Goal: Task Accomplishment & Management: Manage account settings

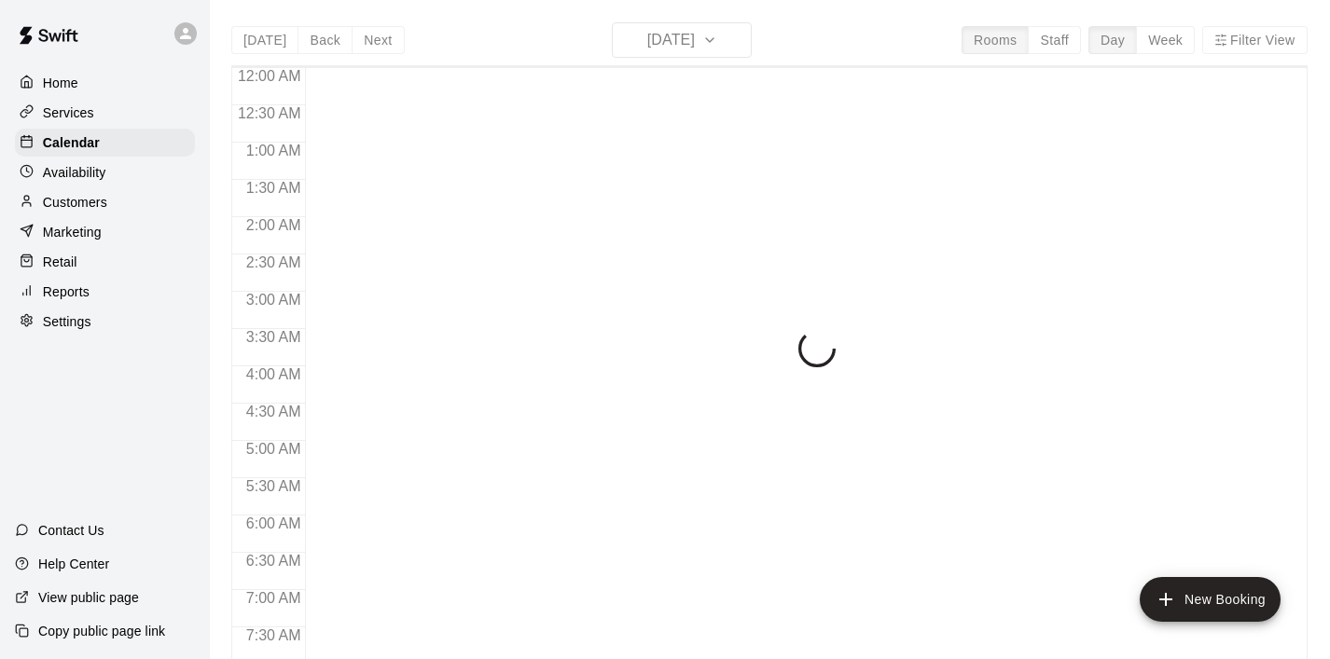
scroll to position [680, 0]
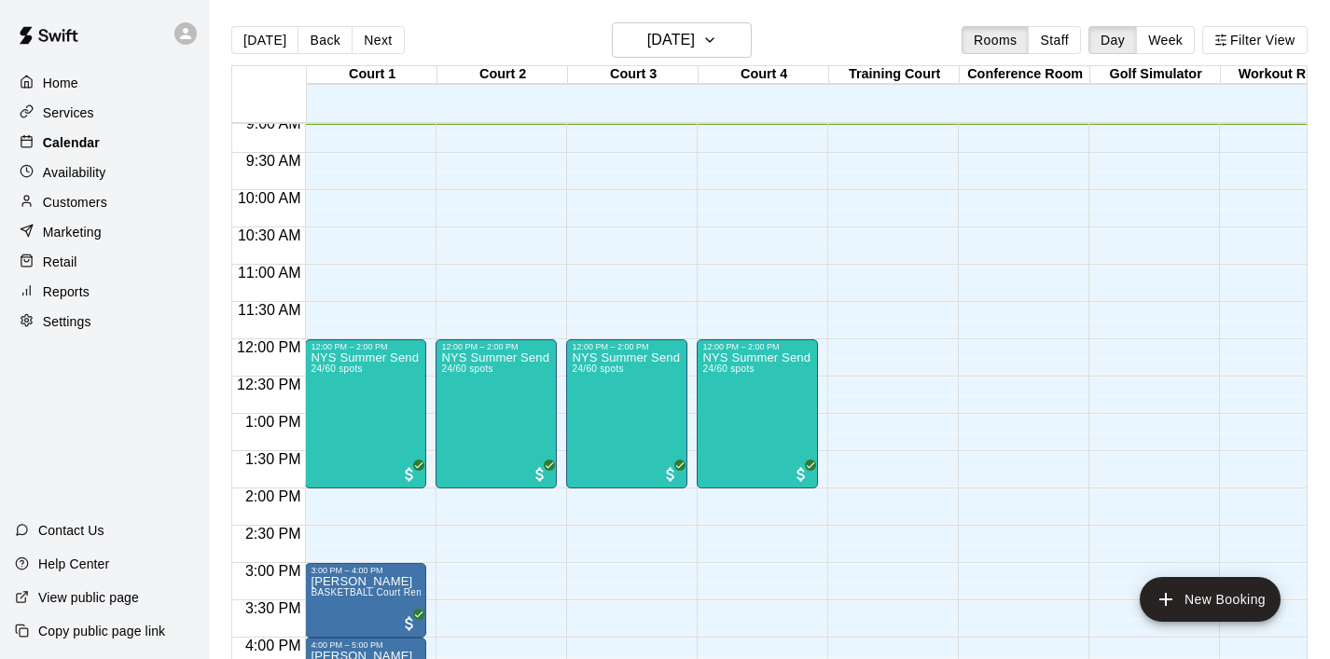
click at [83, 145] on p "Calendar" at bounding box center [71, 142] width 57 height 19
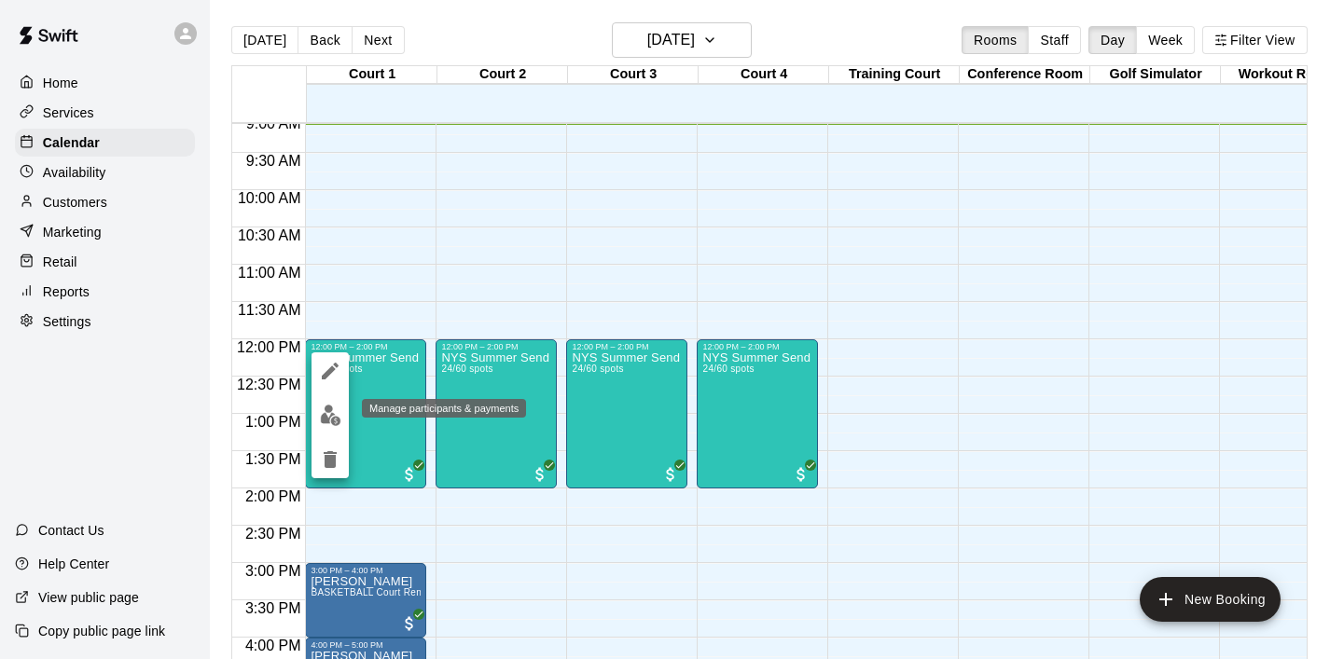
click at [333, 412] on img "edit" at bounding box center [330, 415] width 21 height 21
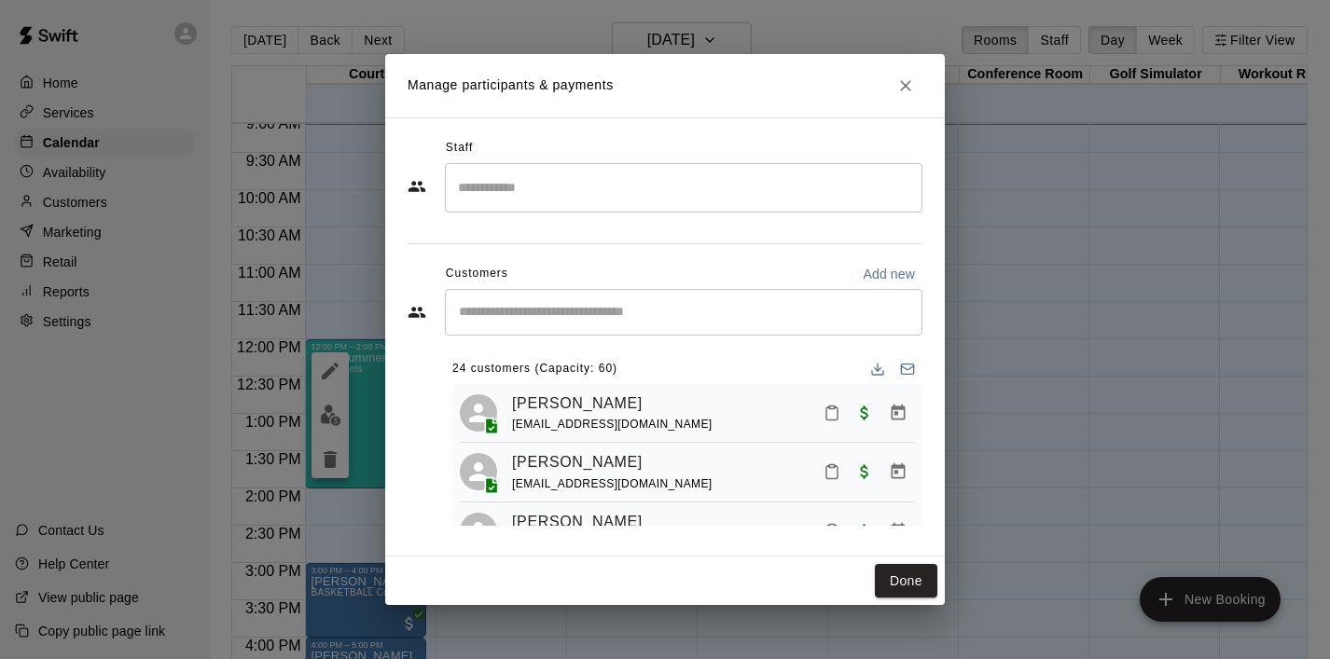
click at [559, 320] on input "Start typing to search customers..." at bounding box center [683, 312] width 461 height 19
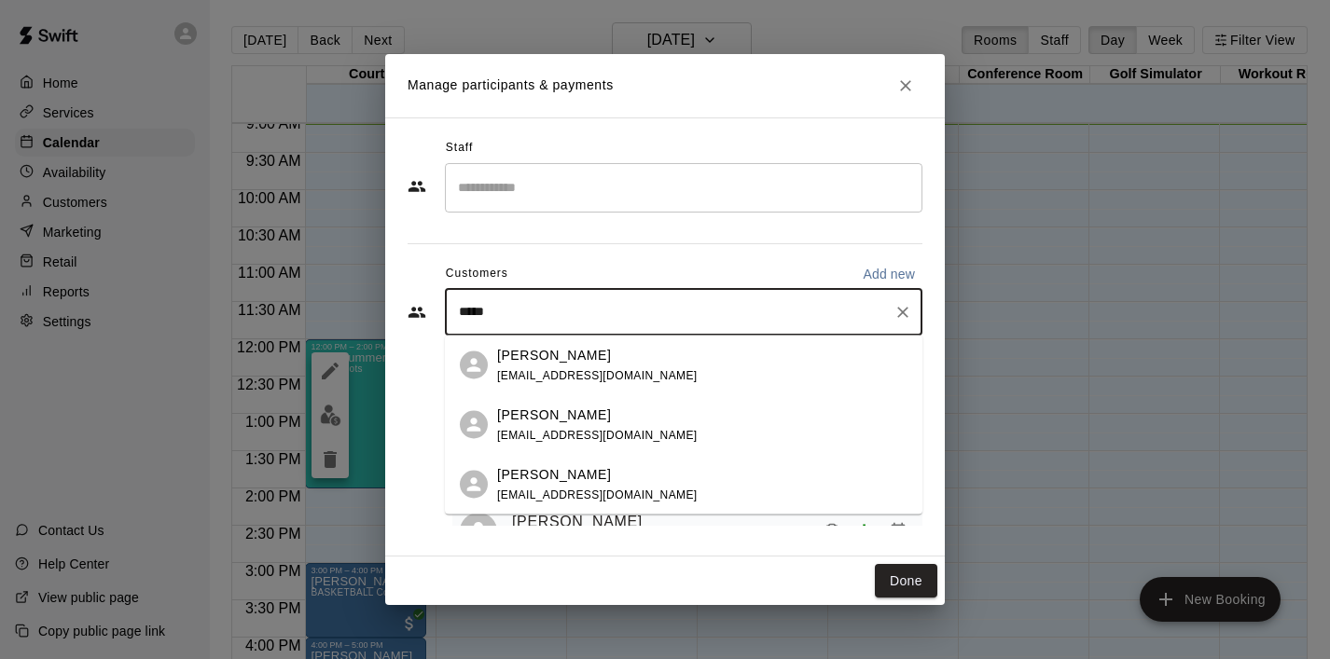
type input "*****"
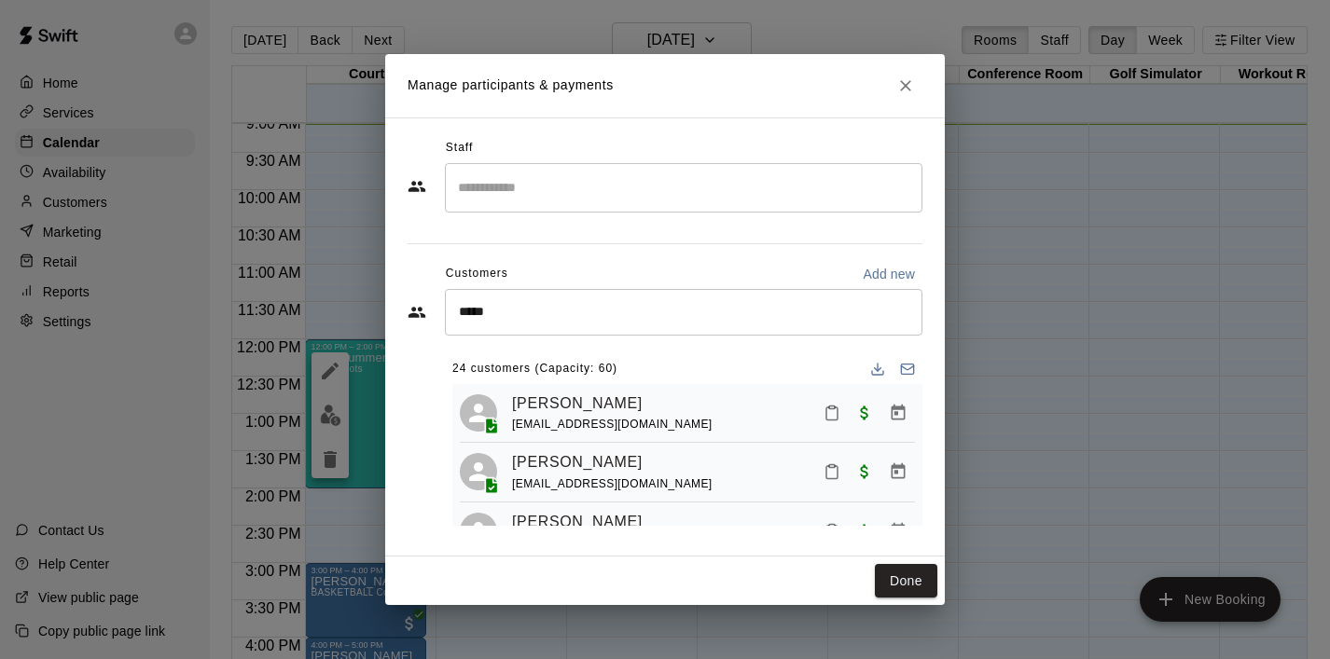
click at [775, 232] on div "Staff ​ Customers Add new ***** ​ 24 customers (Capacity: 60) Adam Kelsey jakek…" at bounding box center [665, 337] width 515 height 408
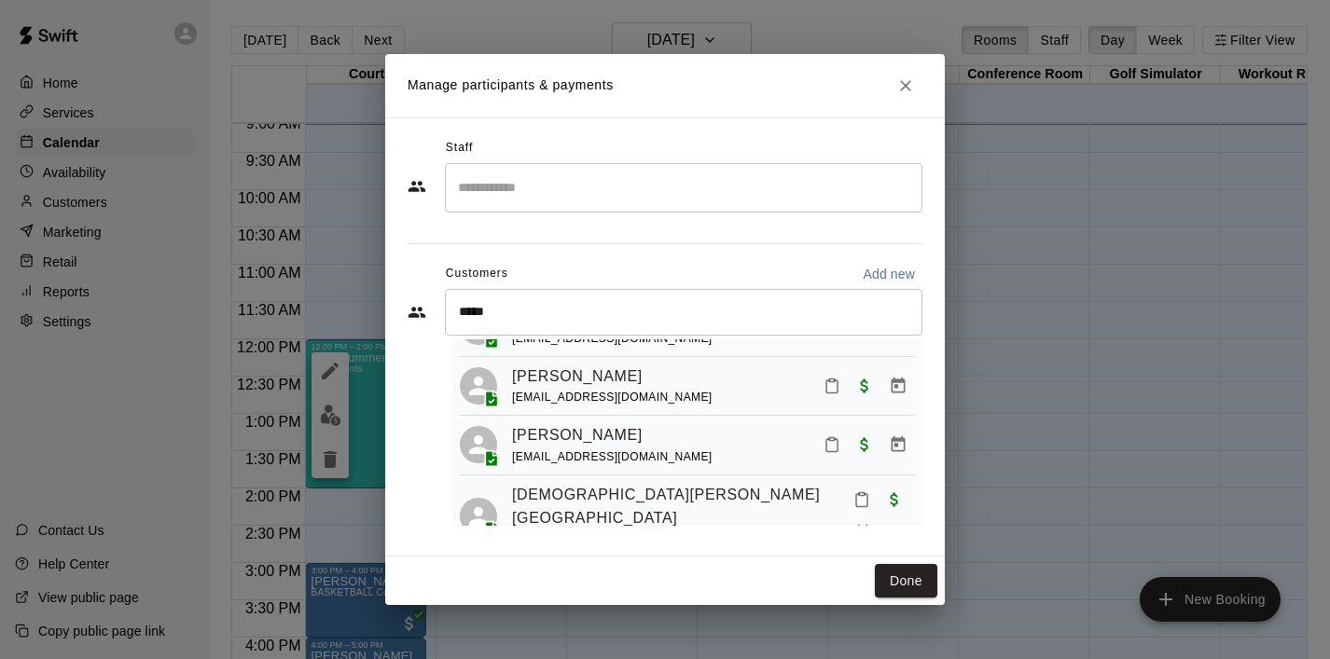
scroll to position [879, 0]
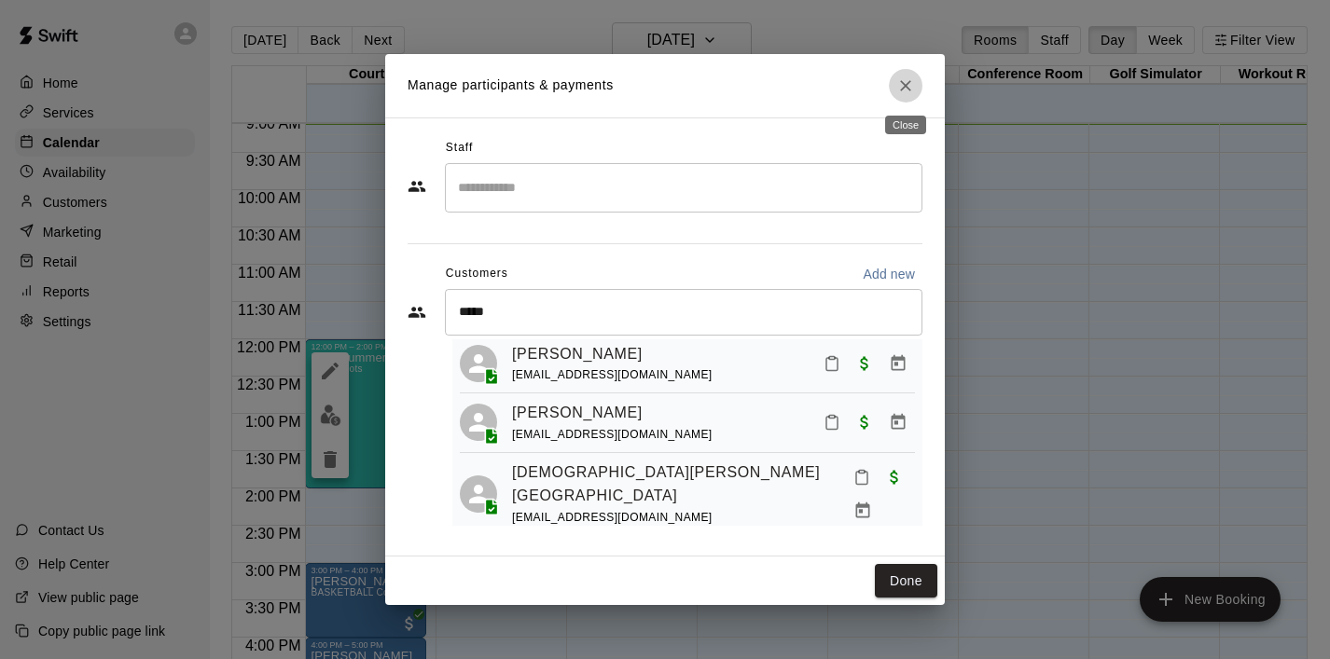
click at [899, 88] on icon "Close" at bounding box center [905, 85] width 19 height 19
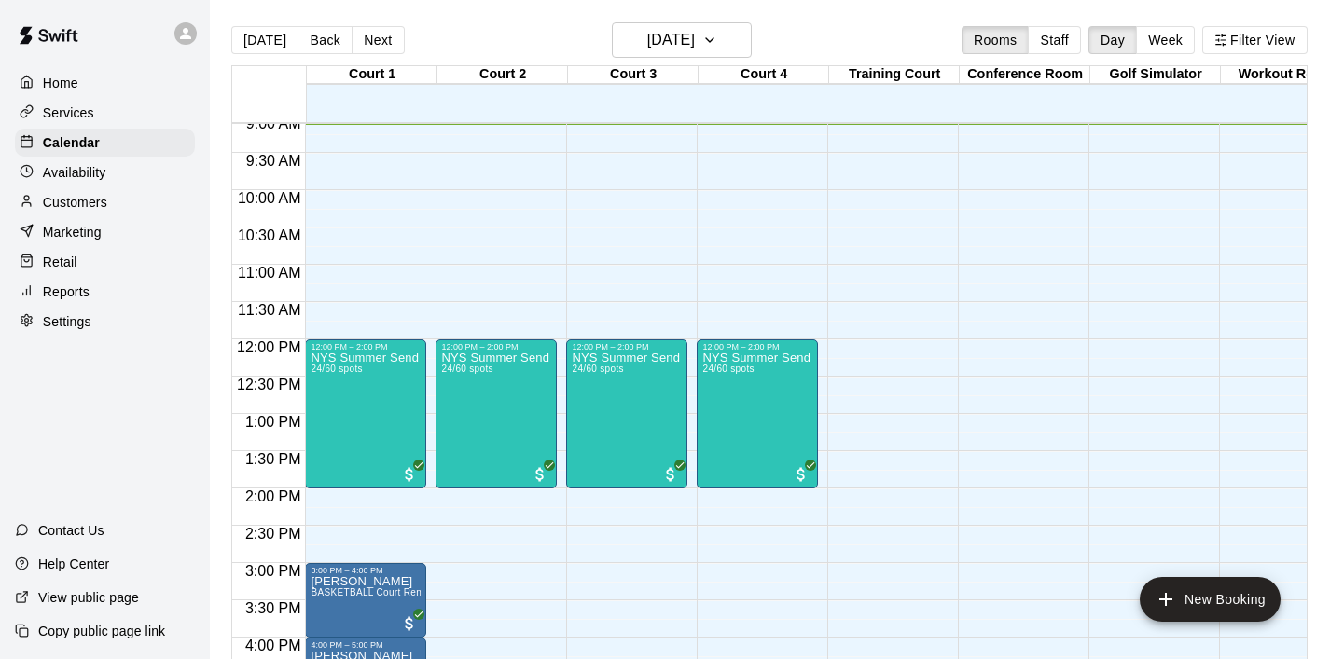
click at [85, 200] on p "Customers" at bounding box center [75, 202] width 64 height 19
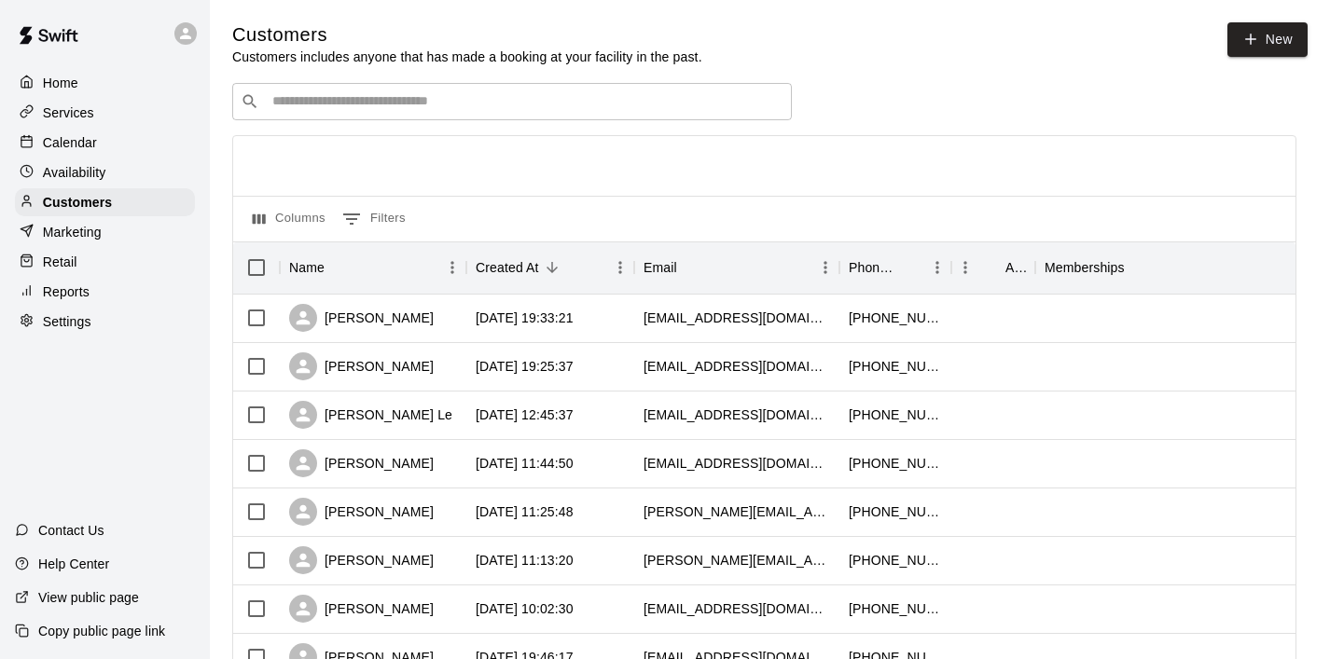
click at [439, 101] on input "Search customers by name or email" at bounding box center [525, 101] width 517 height 19
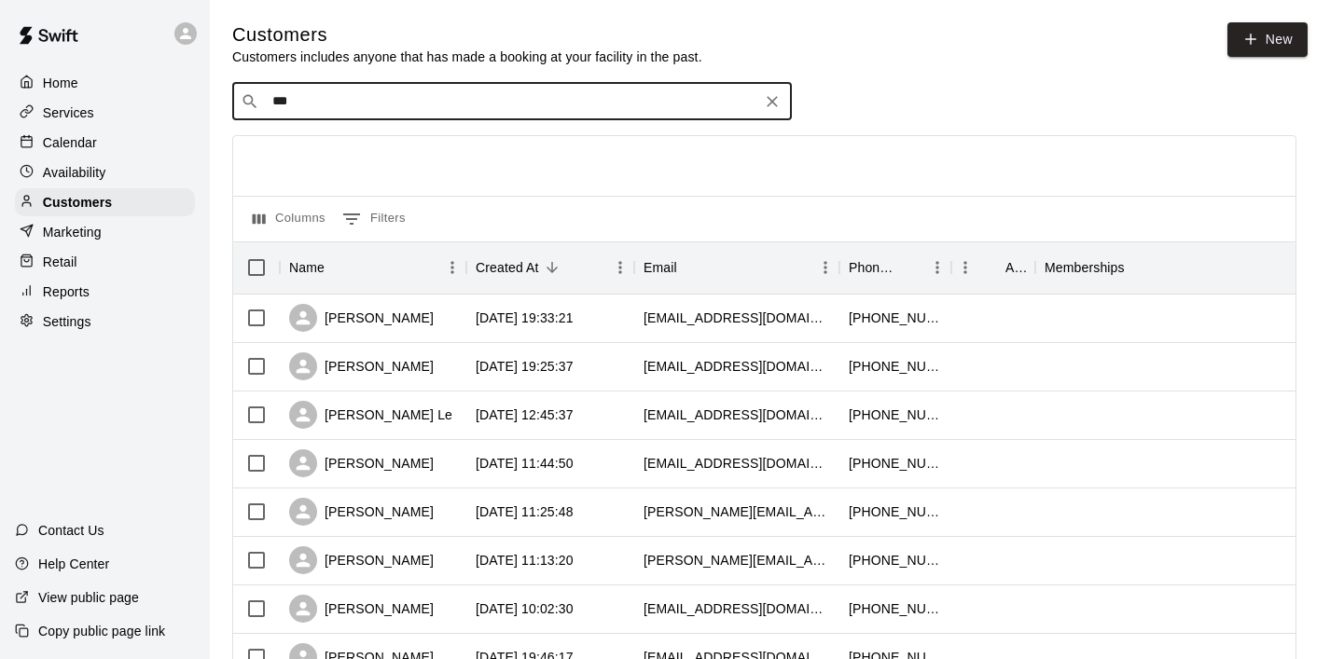
type input "****"
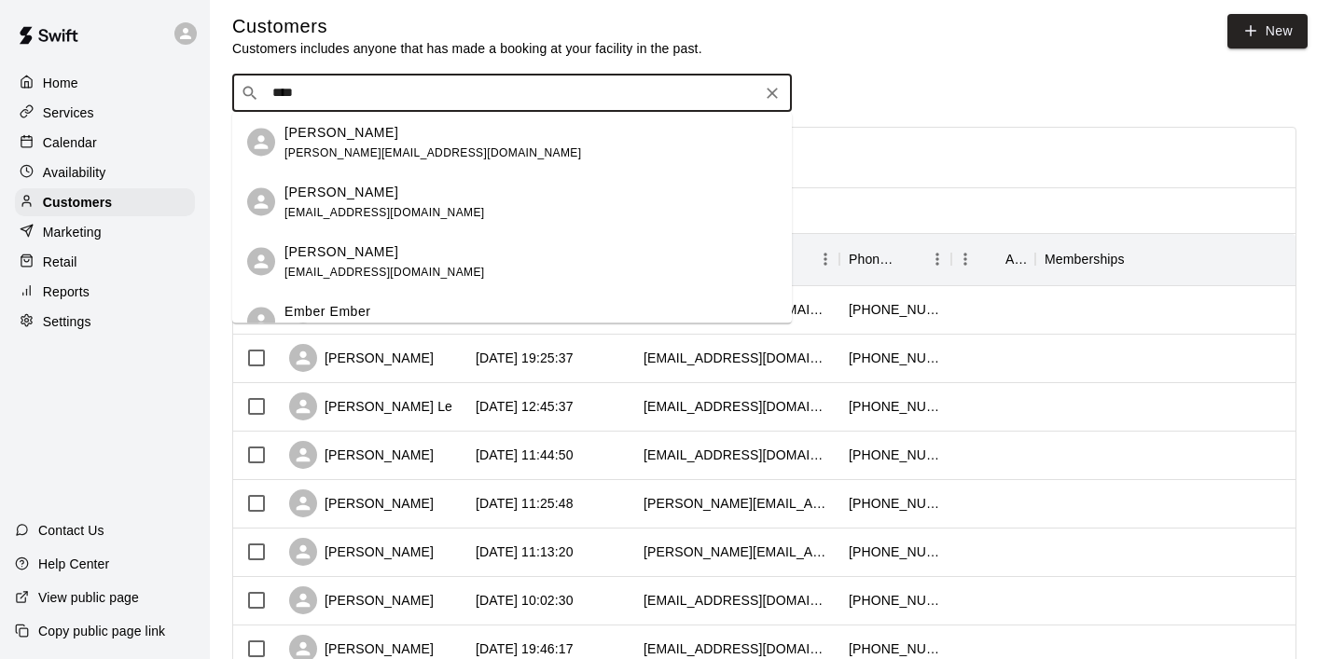
click at [347, 192] on p "Tuan Khuu" at bounding box center [341, 192] width 114 height 20
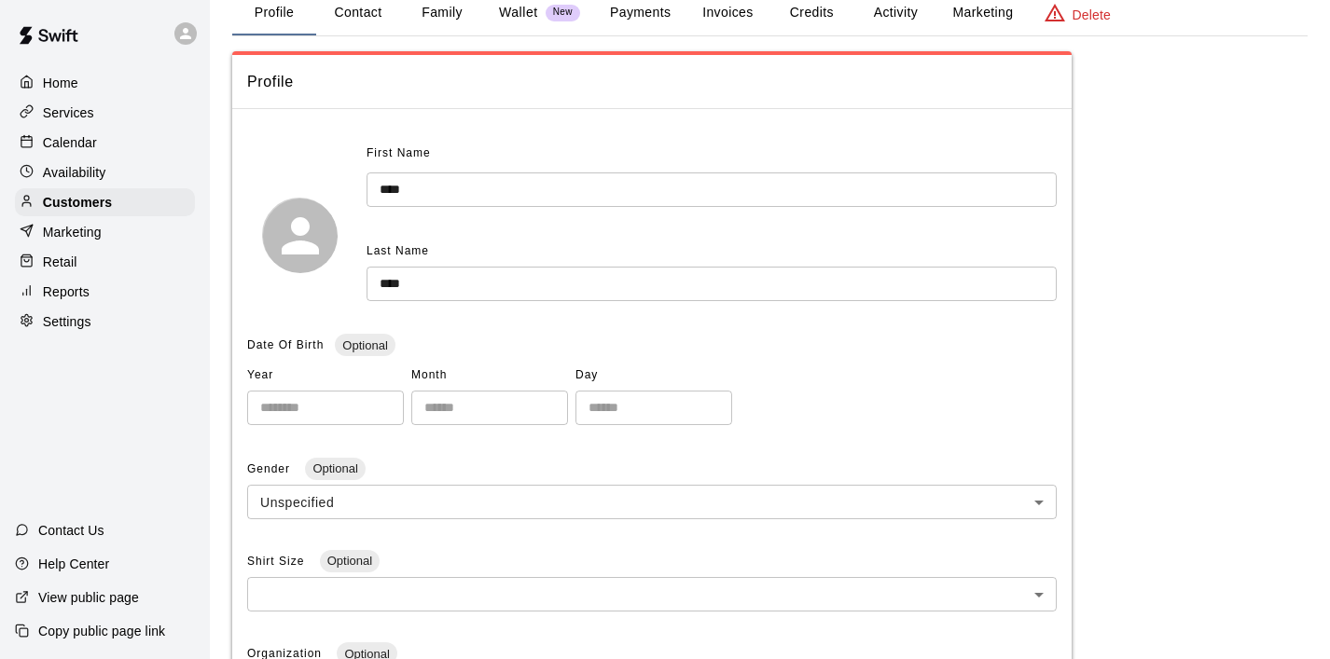
scroll to position [88, 0]
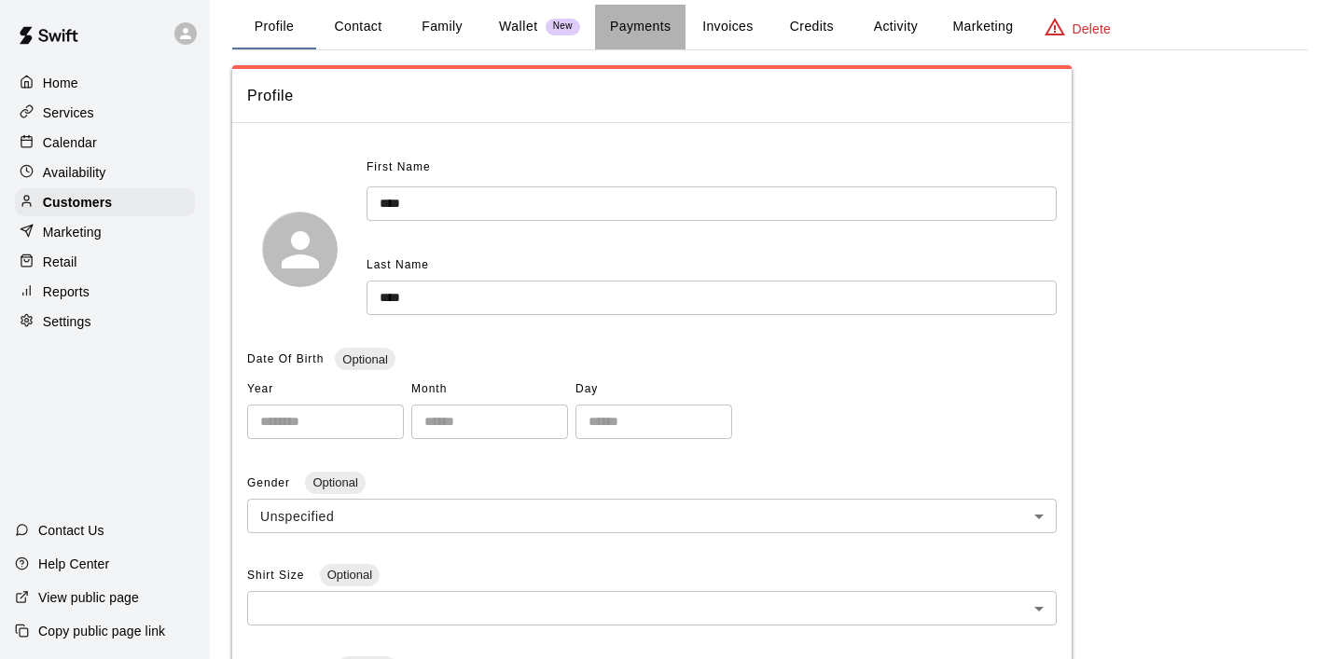
click at [616, 31] on button "Payments" at bounding box center [640, 27] width 90 height 45
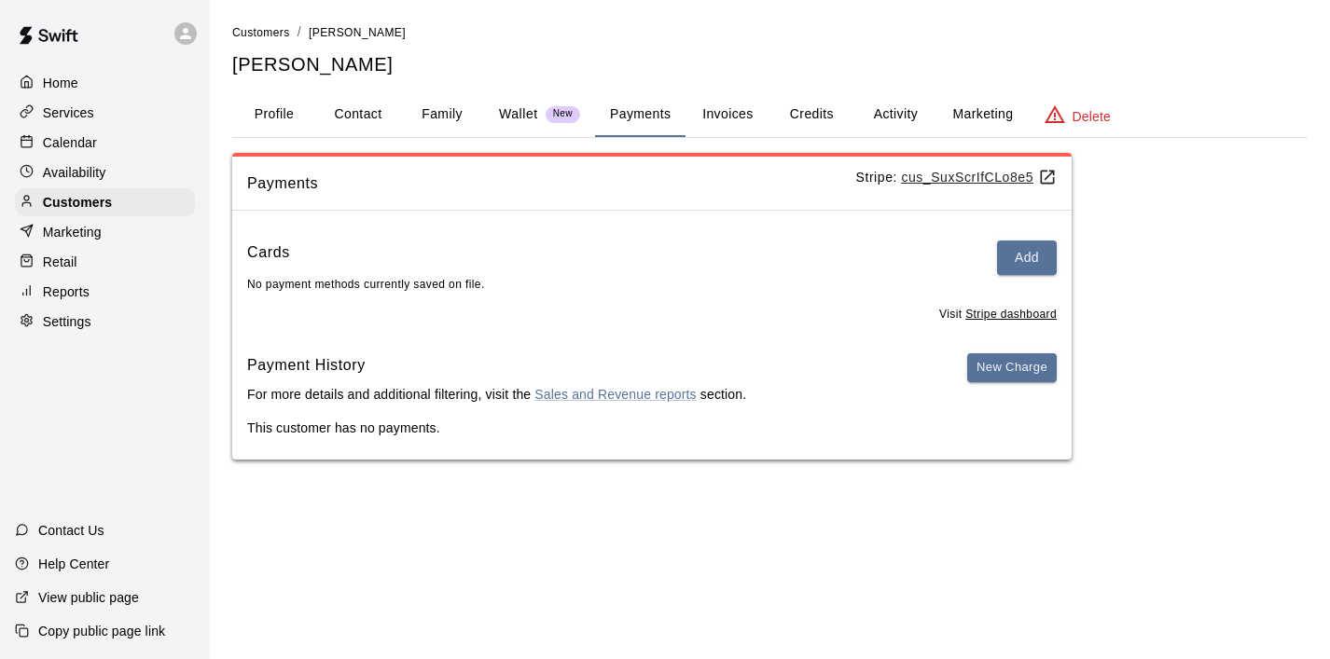
click at [72, 89] on p "Home" at bounding box center [60, 83] width 35 height 19
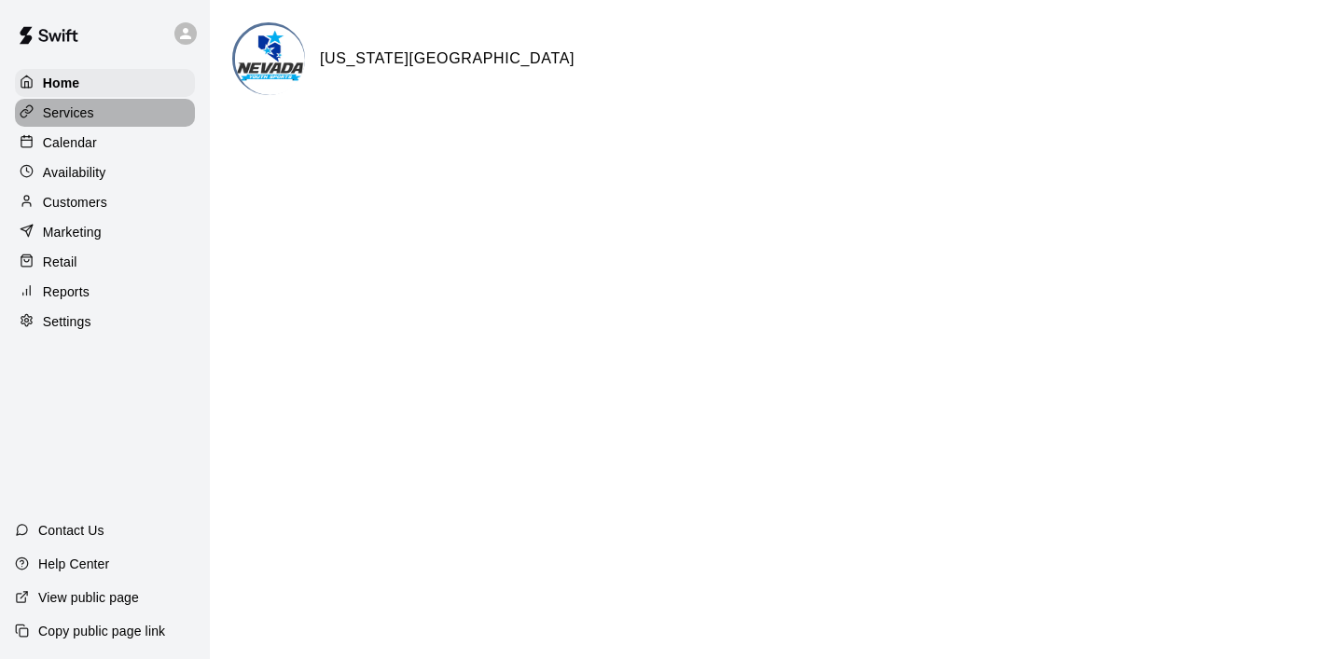
click at [98, 123] on div "Services" at bounding box center [105, 113] width 180 height 28
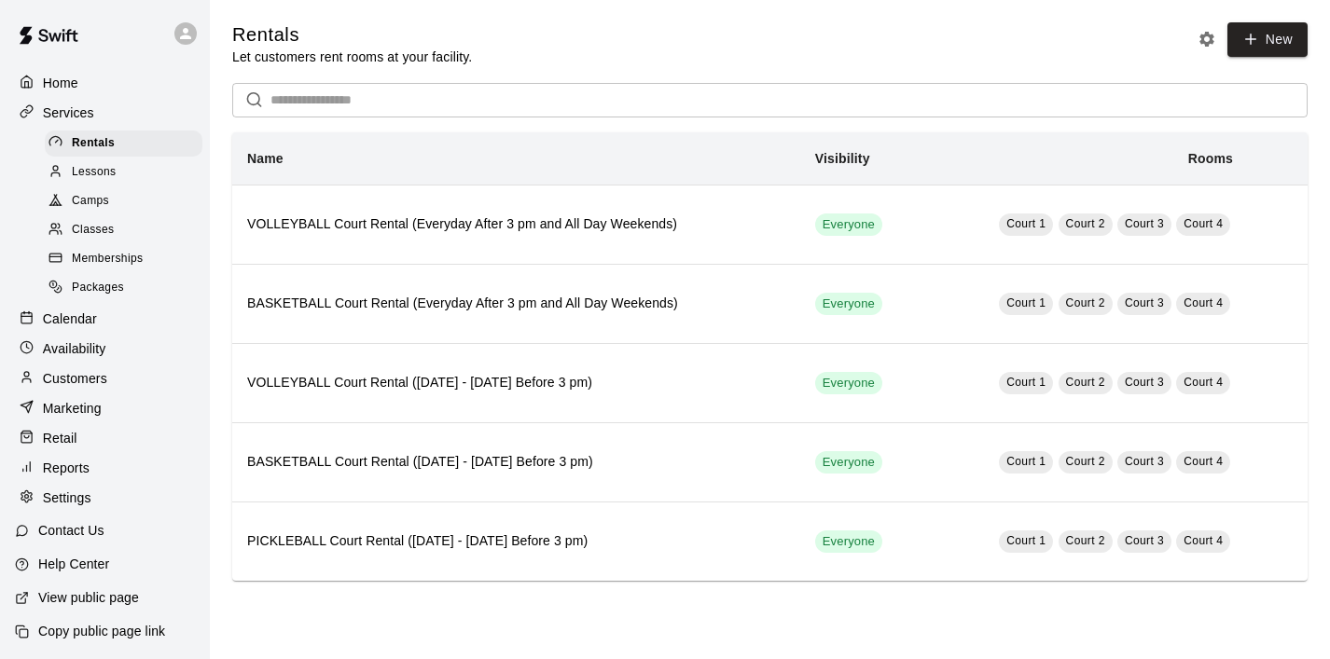
click at [69, 328] on div "Calendar" at bounding box center [105, 319] width 180 height 28
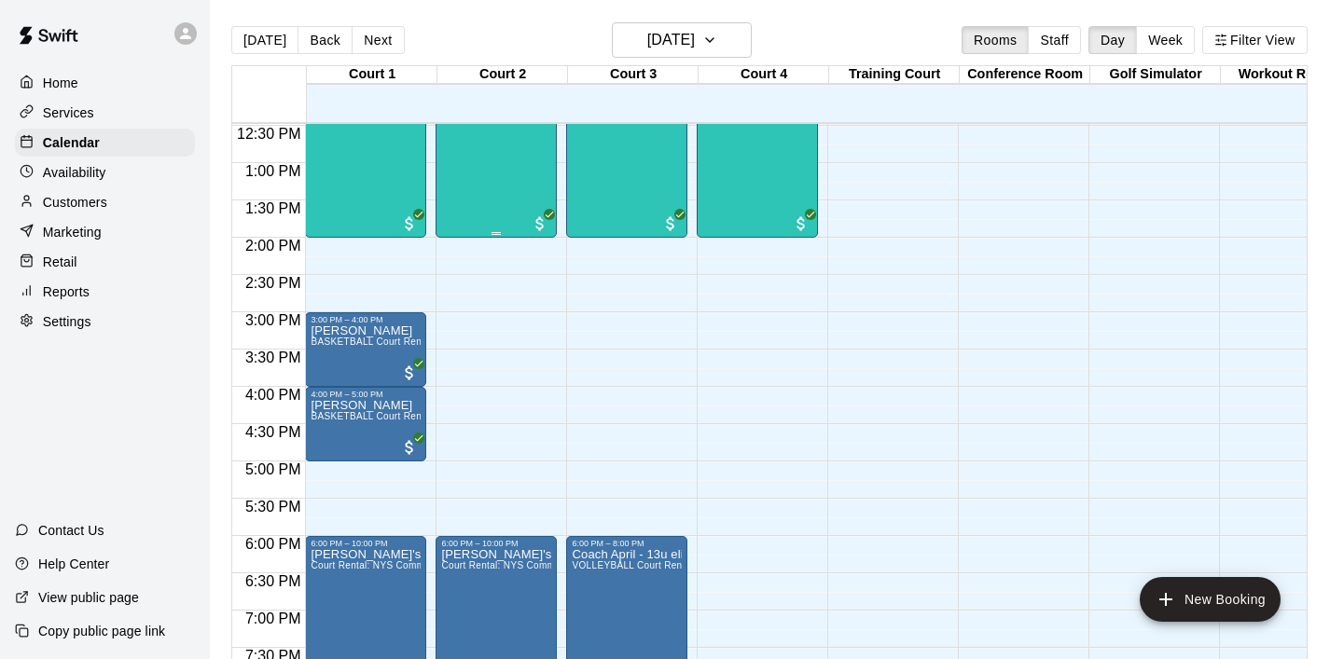
scroll to position [929, 0]
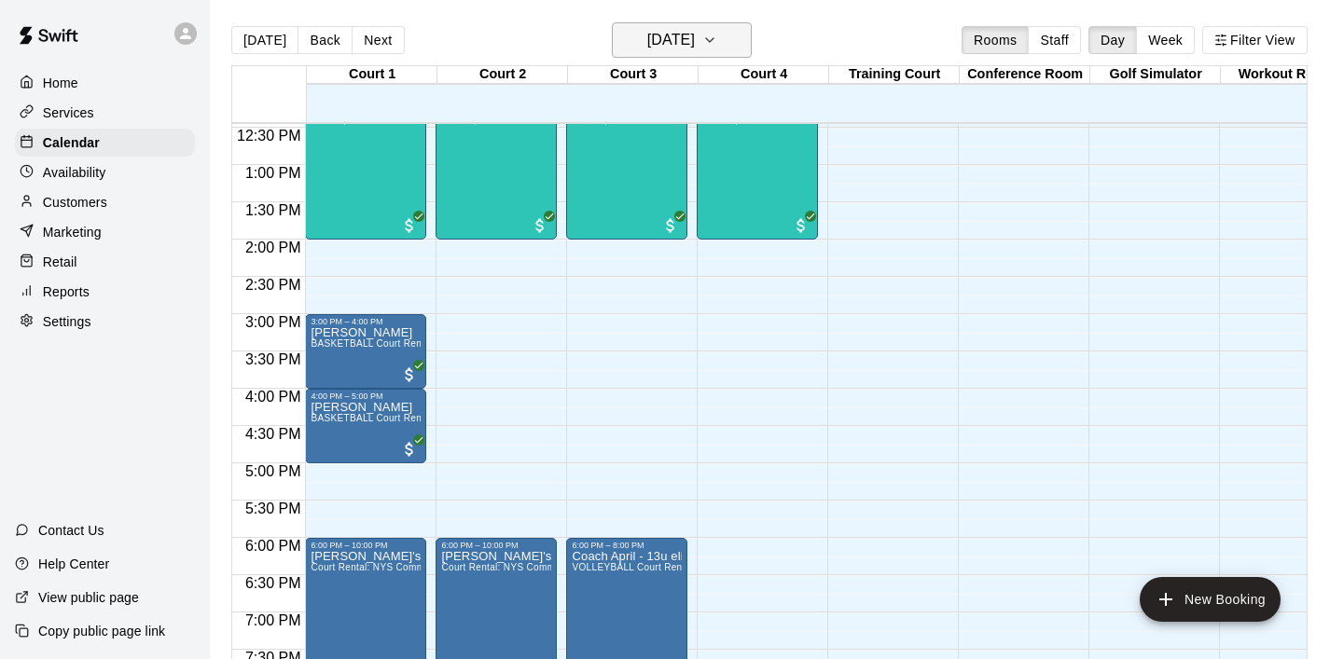
click at [717, 39] on icon "button" at bounding box center [709, 40] width 15 height 22
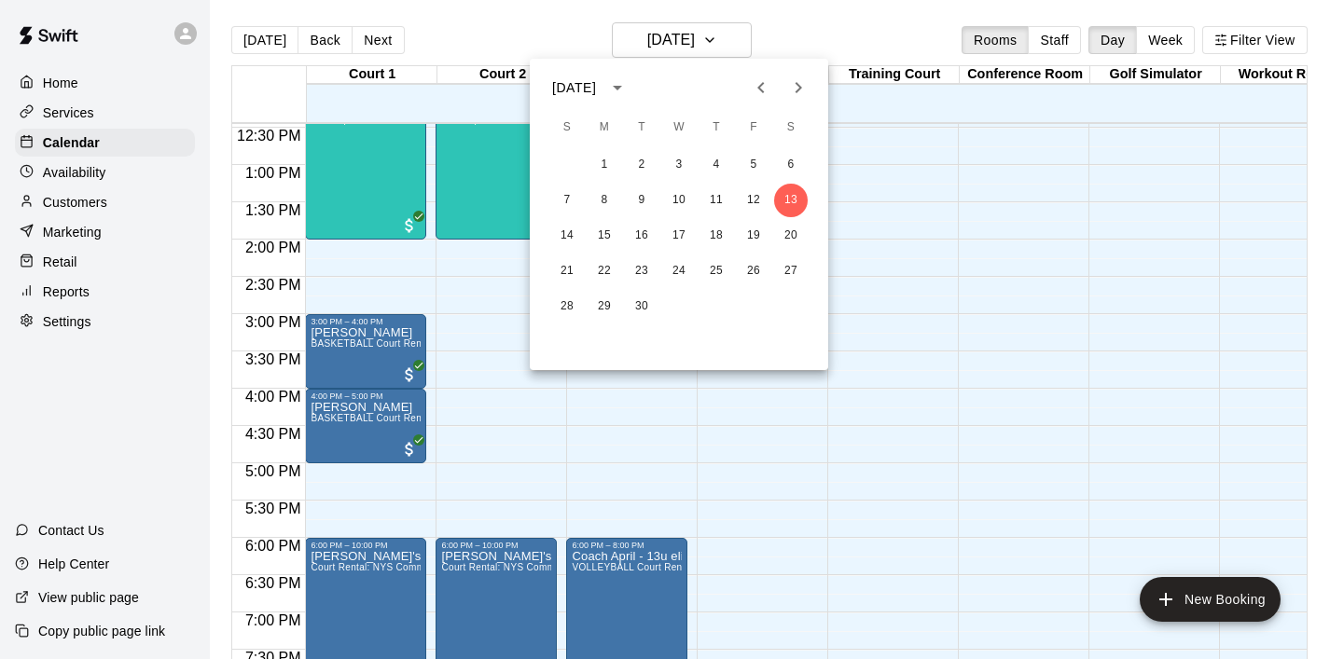
click at [800, 90] on icon "Next month" at bounding box center [798, 87] width 22 height 22
click at [786, 167] on button "4" at bounding box center [791, 165] width 34 height 34
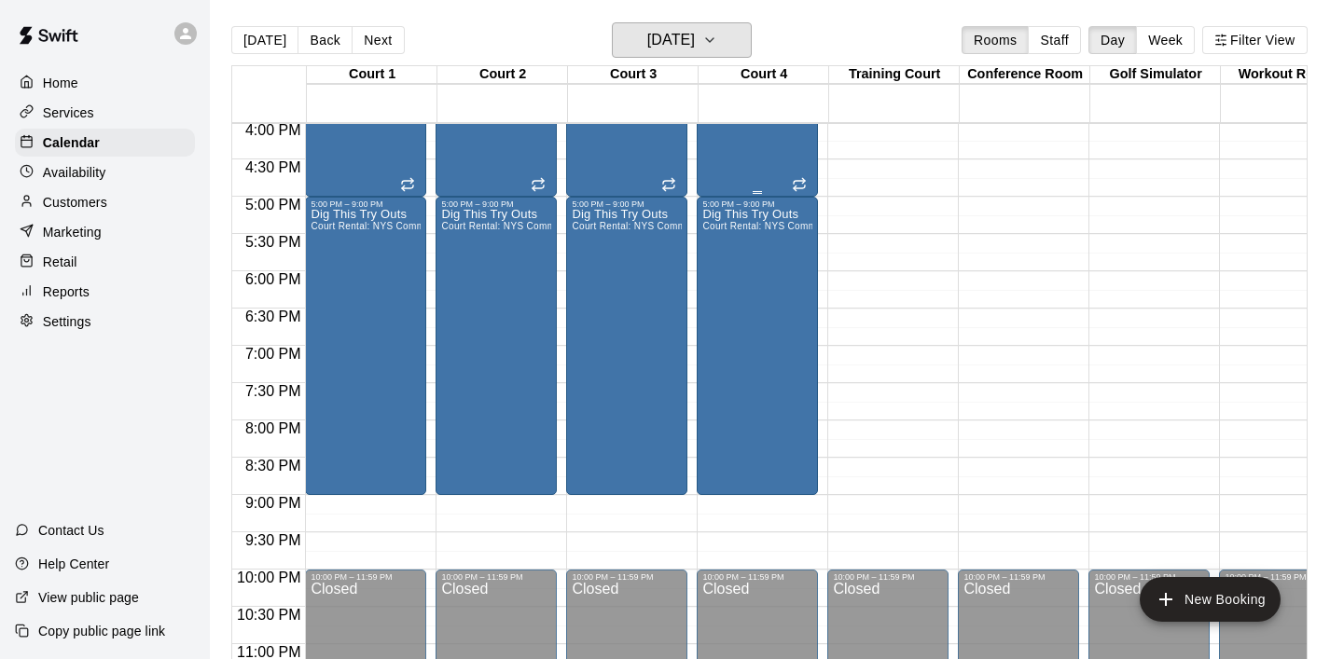
scroll to position [1235, 0]
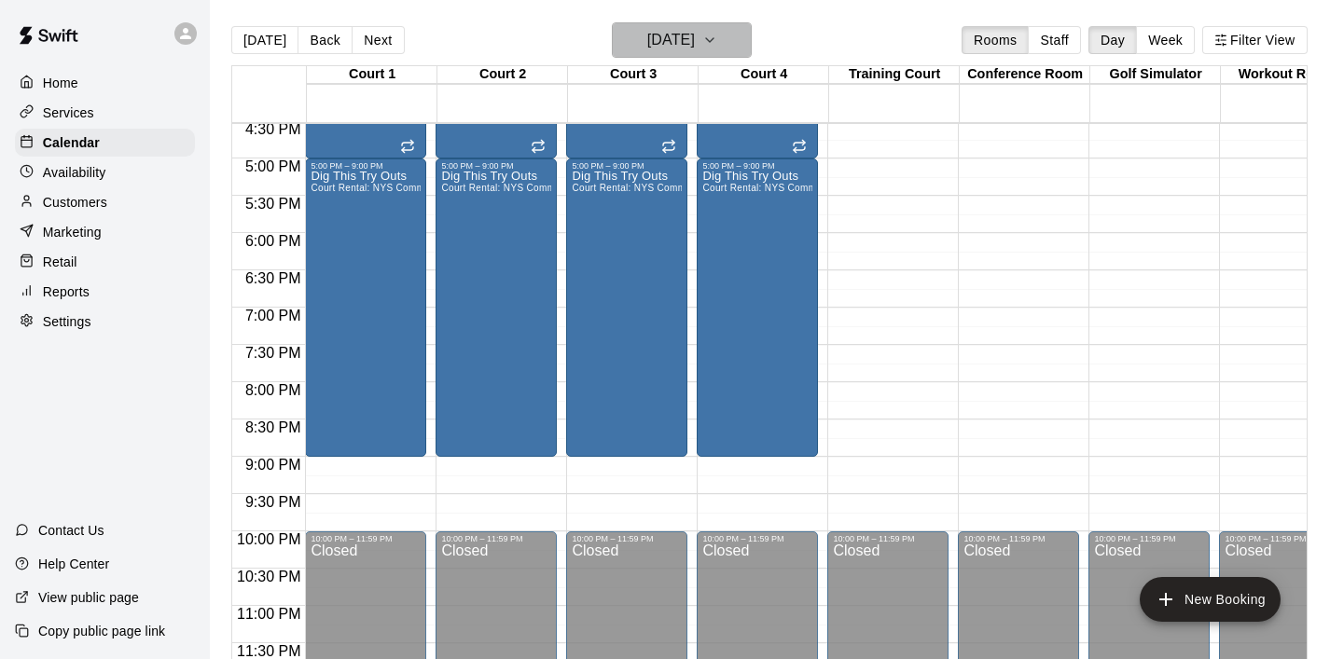
click at [748, 41] on button "[DATE]" at bounding box center [682, 39] width 140 height 35
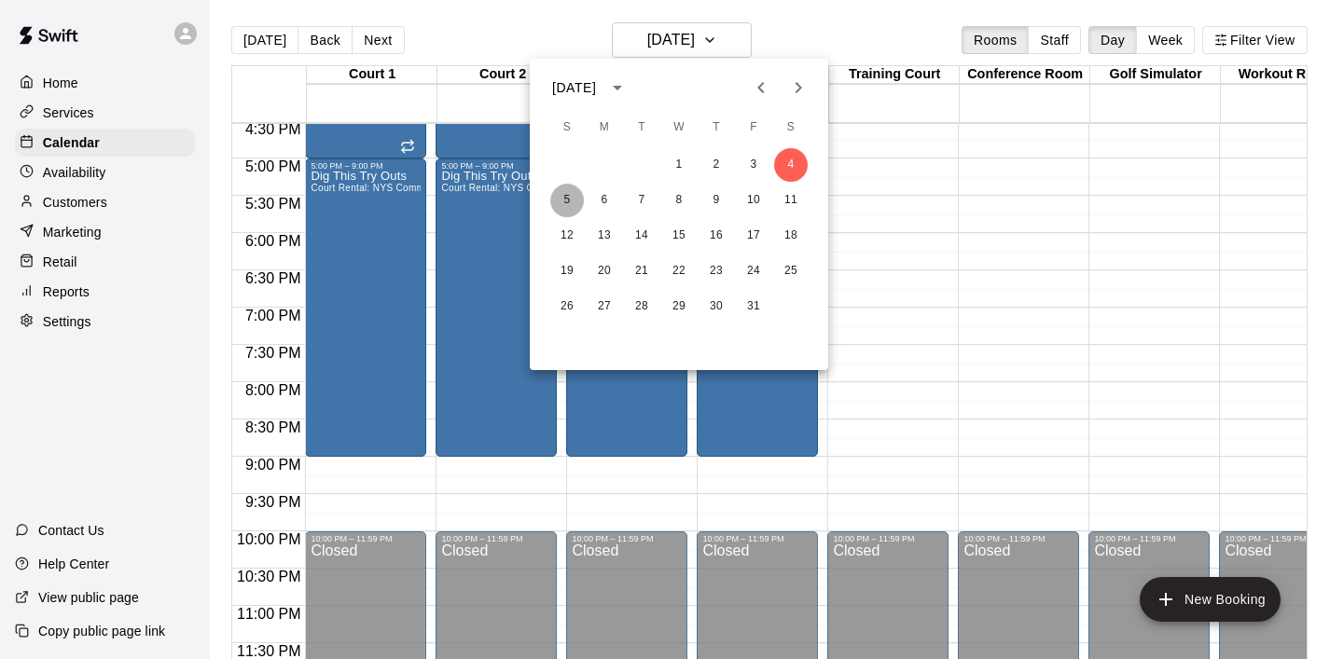
click at [561, 196] on button "5" at bounding box center [567, 201] width 34 height 34
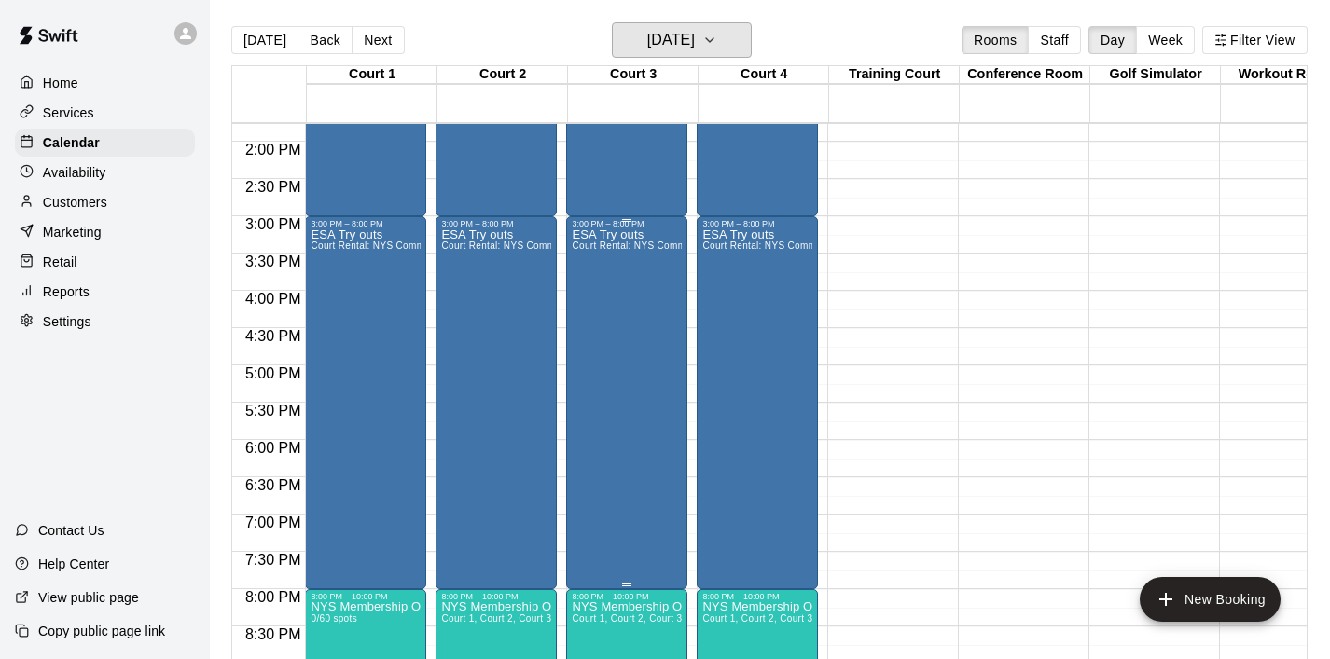
scroll to position [1042, 0]
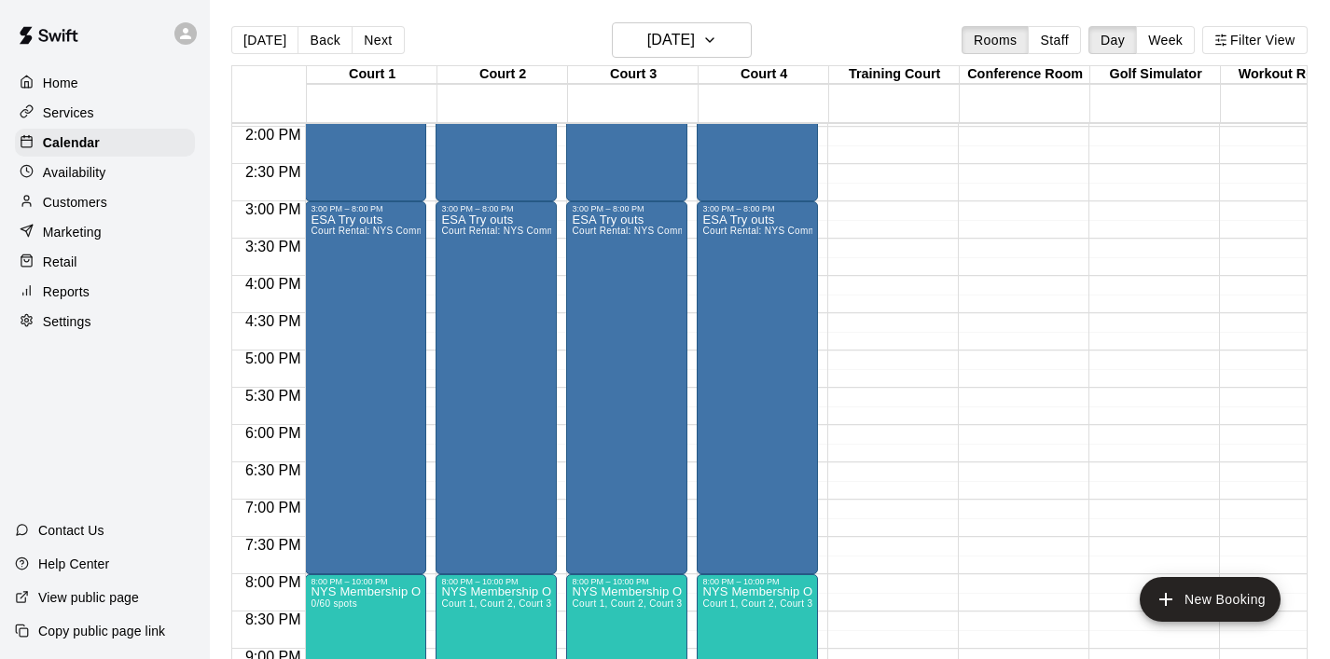
click at [56, 74] on p "Home" at bounding box center [60, 83] width 35 height 19
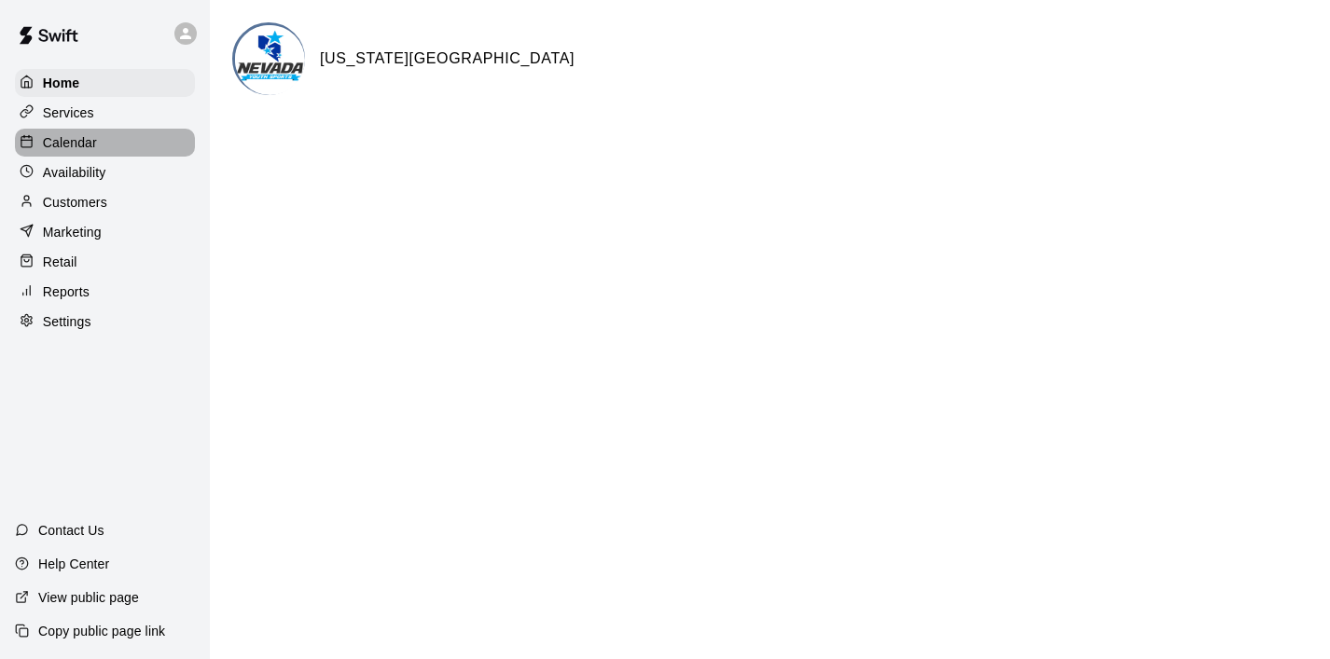
click at [80, 133] on p "Calendar" at bounding box center [70, 142] width 54 height 19
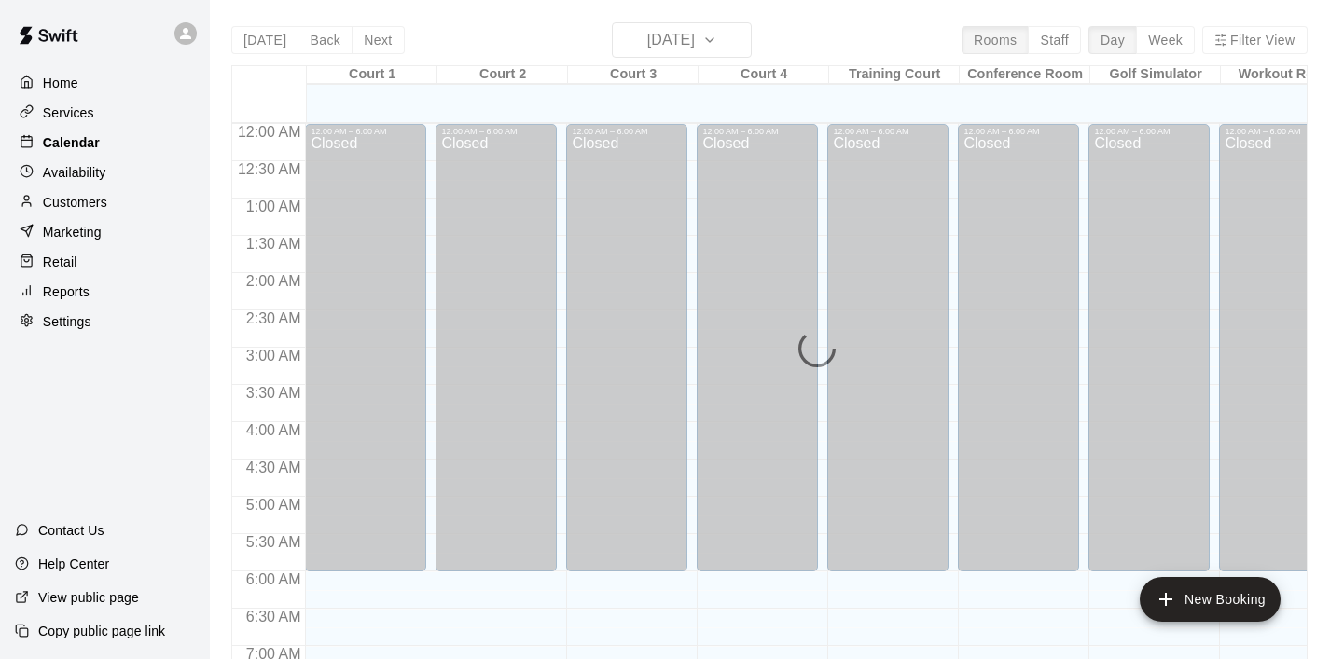
scroll to position [693, 0]
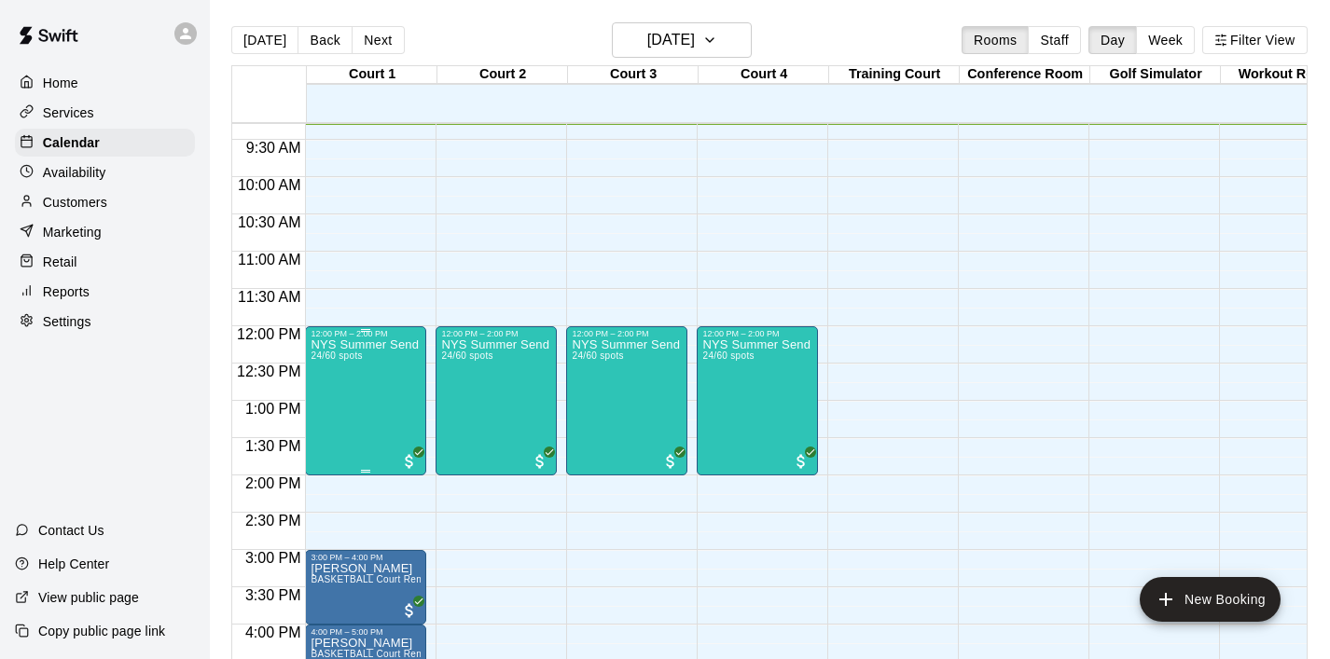
click at [365, 394] on div "NYS Summer Send Off 3v3 - Boys 14 - 17 years old 24/60 spots" at bounding box center [366, 668] width 110 height 659
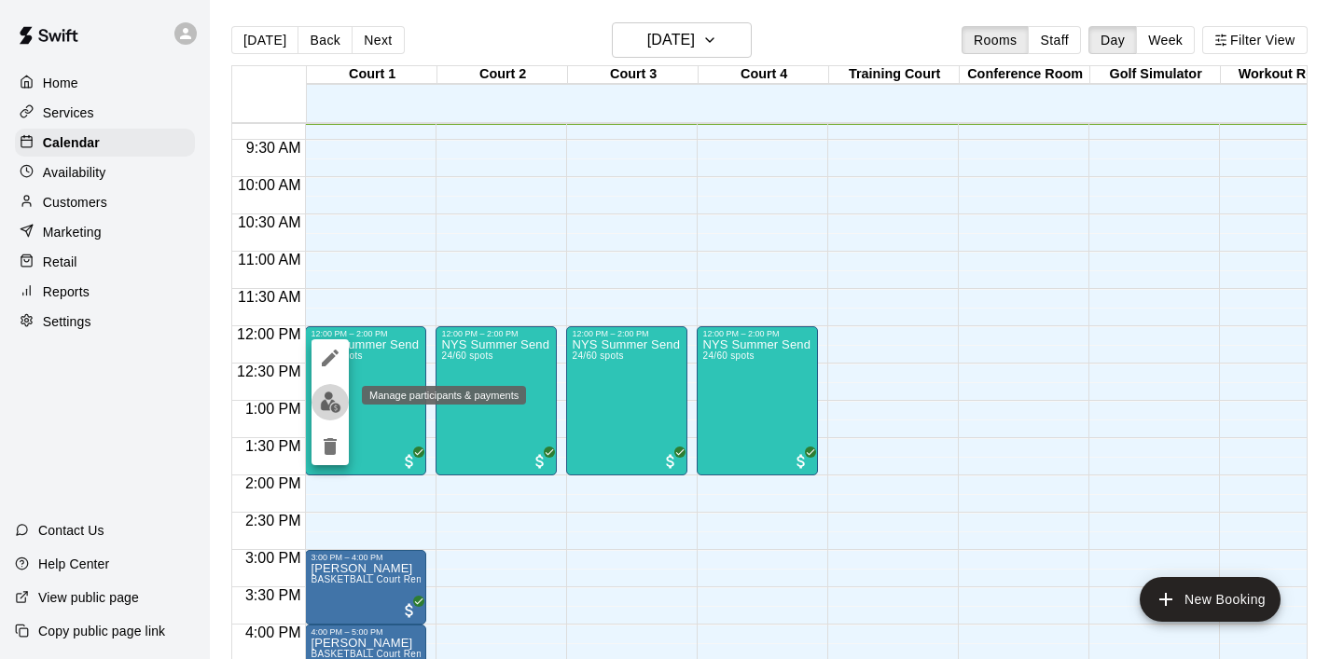
click at [325, 401] on img "edit" at bounding box center [330, 402] width 21 height 21
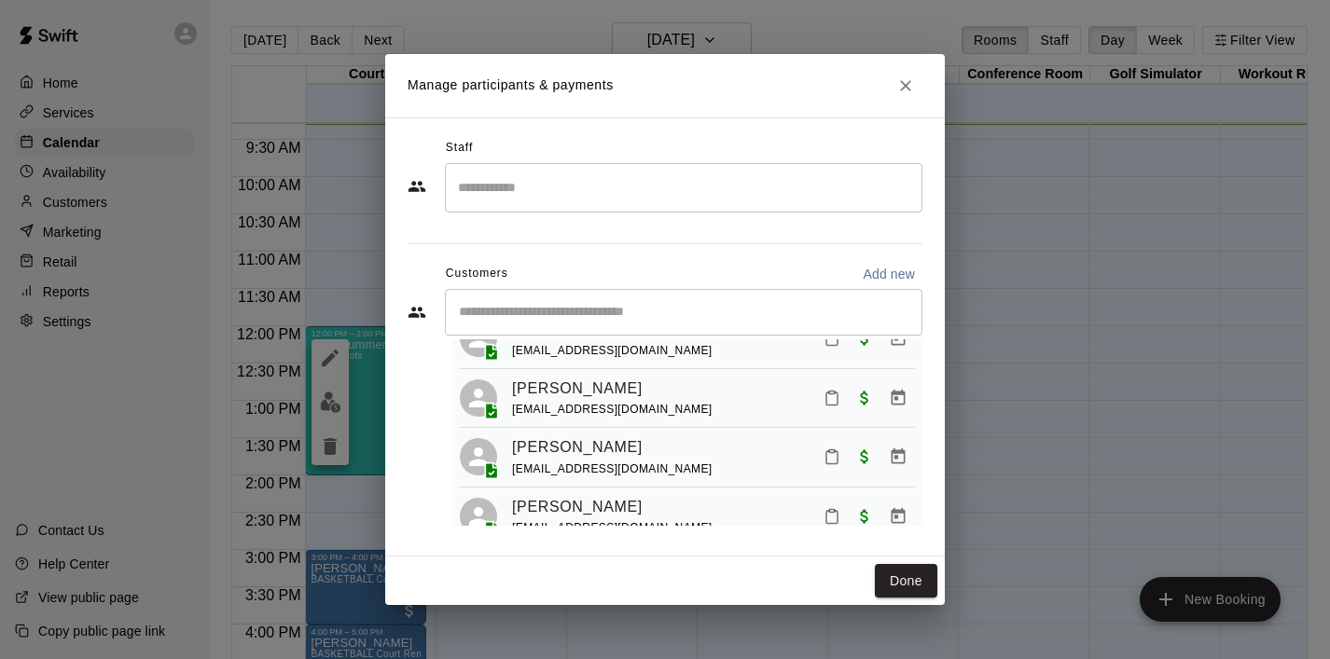
scroll to position [1309, 0]
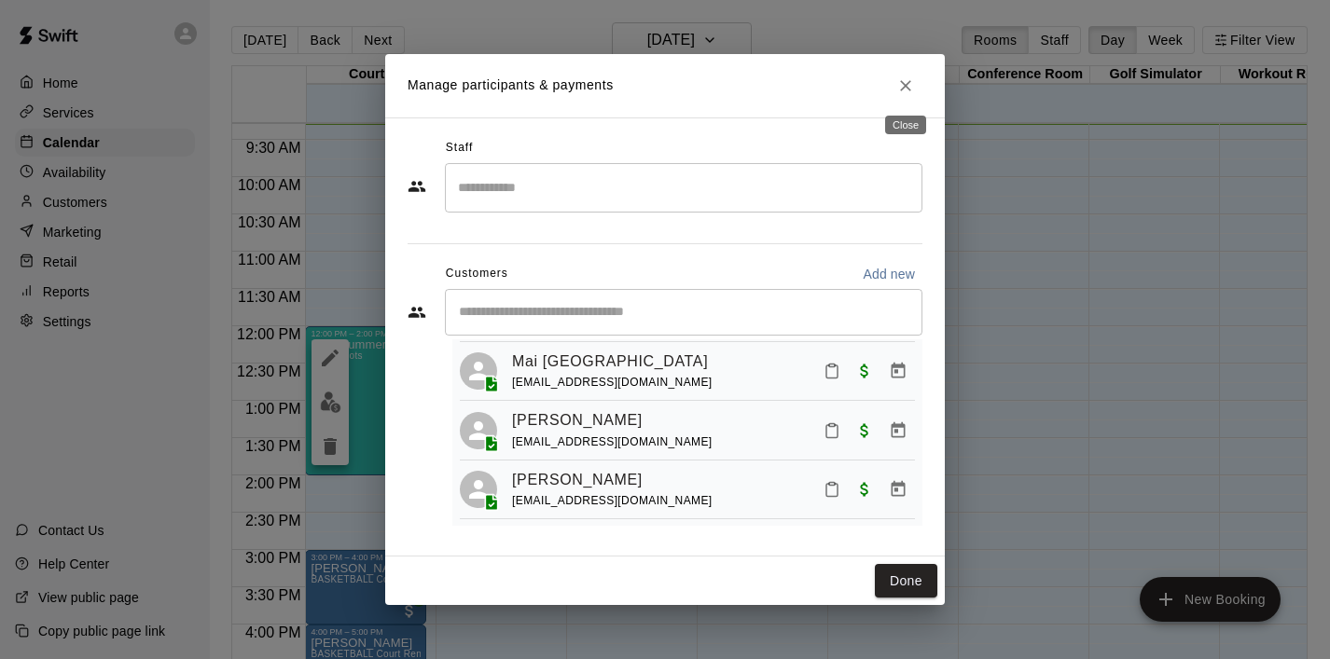
click at [909, 85] on icon "Close" at bounding box center [905, 85] width 19 height 19
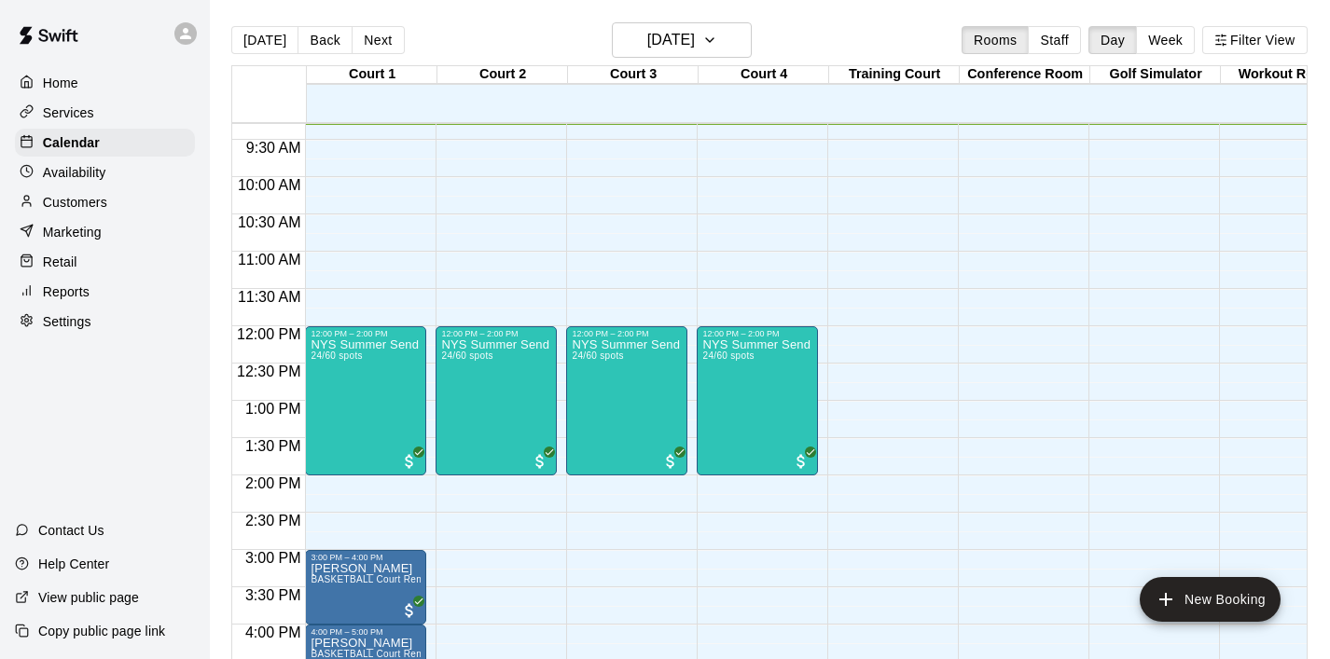
click at [72, 91] on div "Home" at bounding box center [105, 83] width 180 height 28
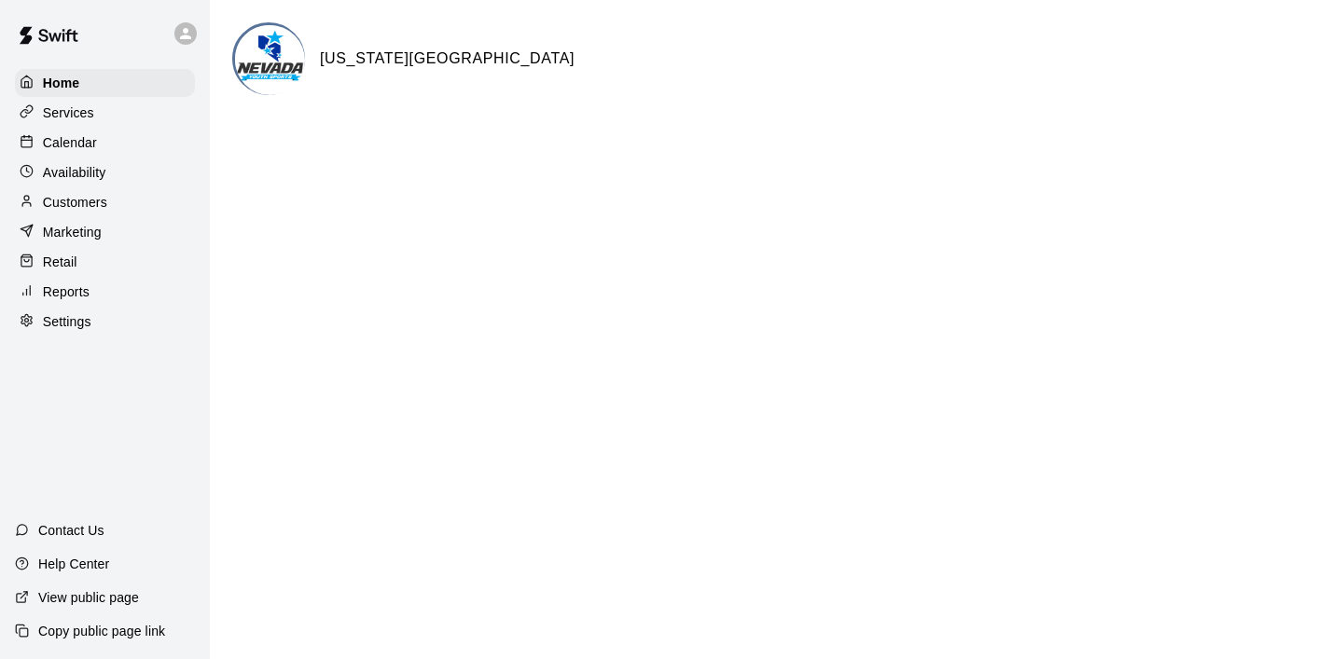
click at [97, 151] on div "Calendar" at bounding box center [105, 143] width 180 height 28
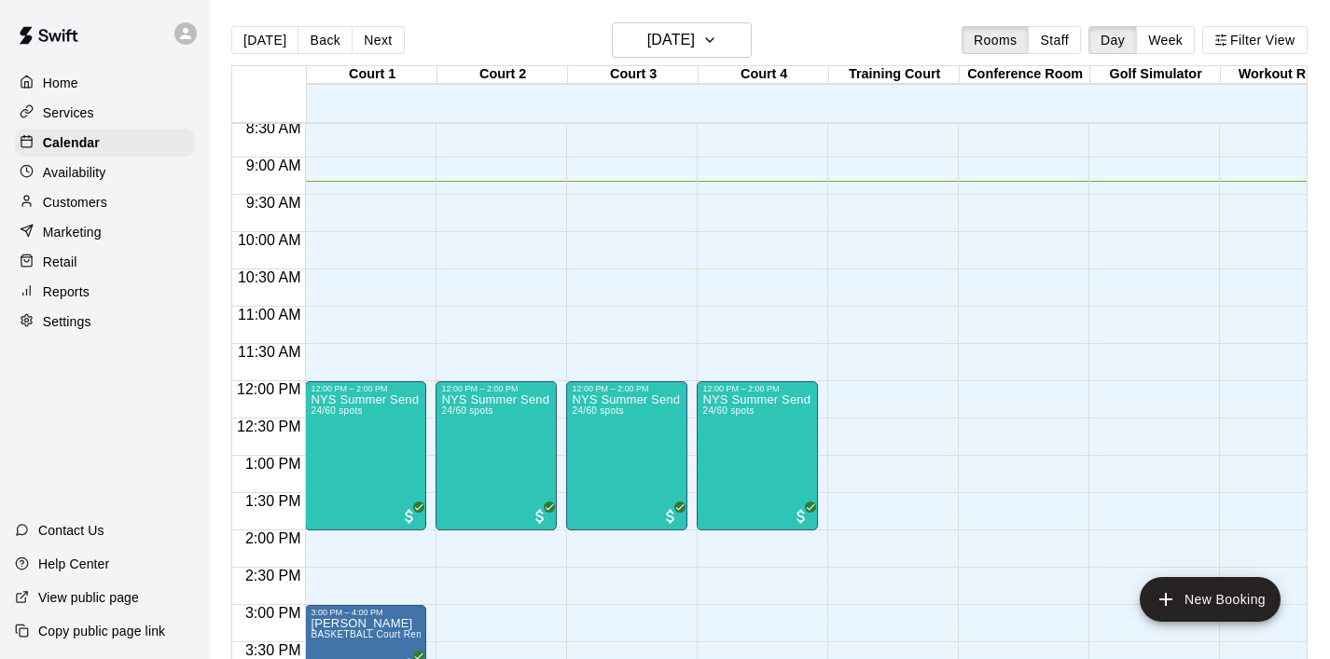
scroll to position [637, 0]
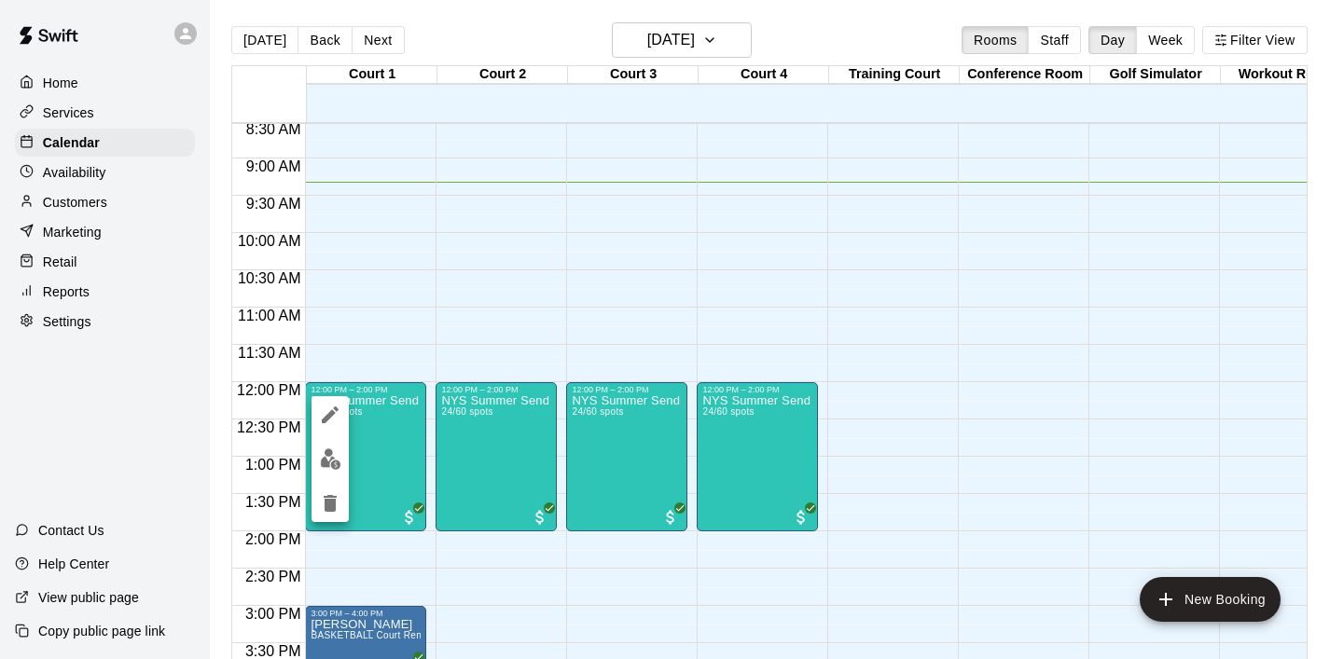
click at [421, 304] on div at bounding box center [665, 329] width 1330 height 659
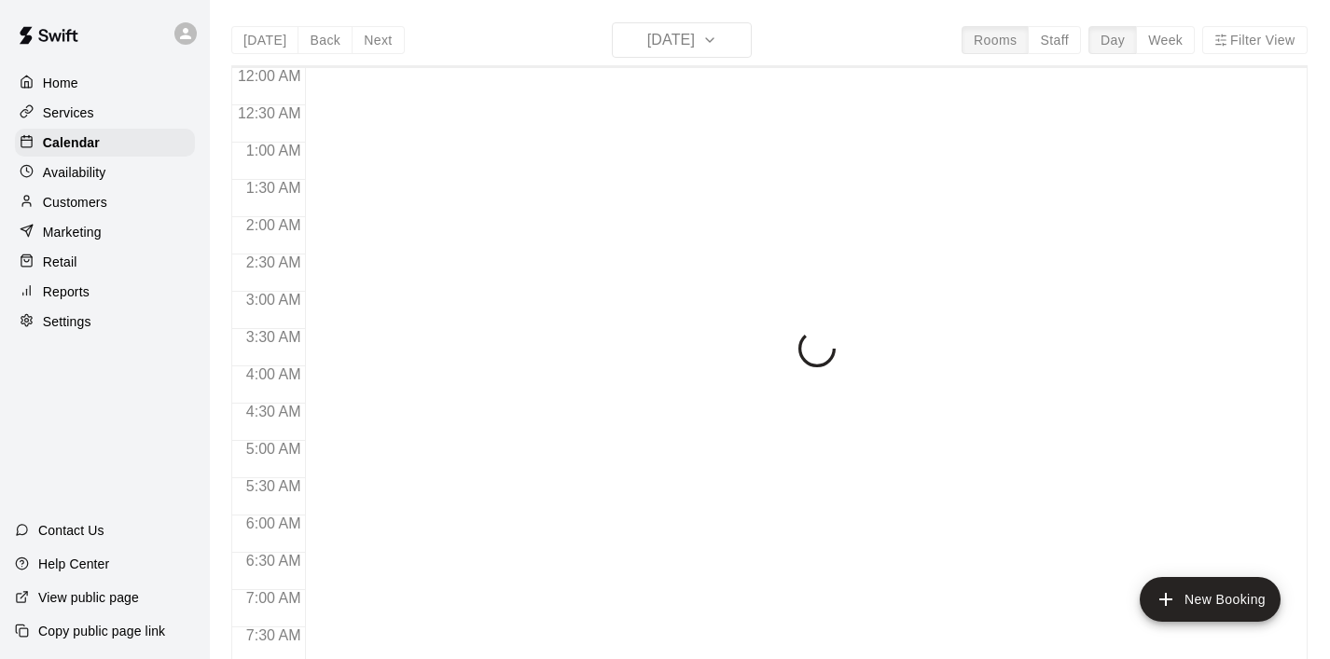
scroll to position [696, 0]
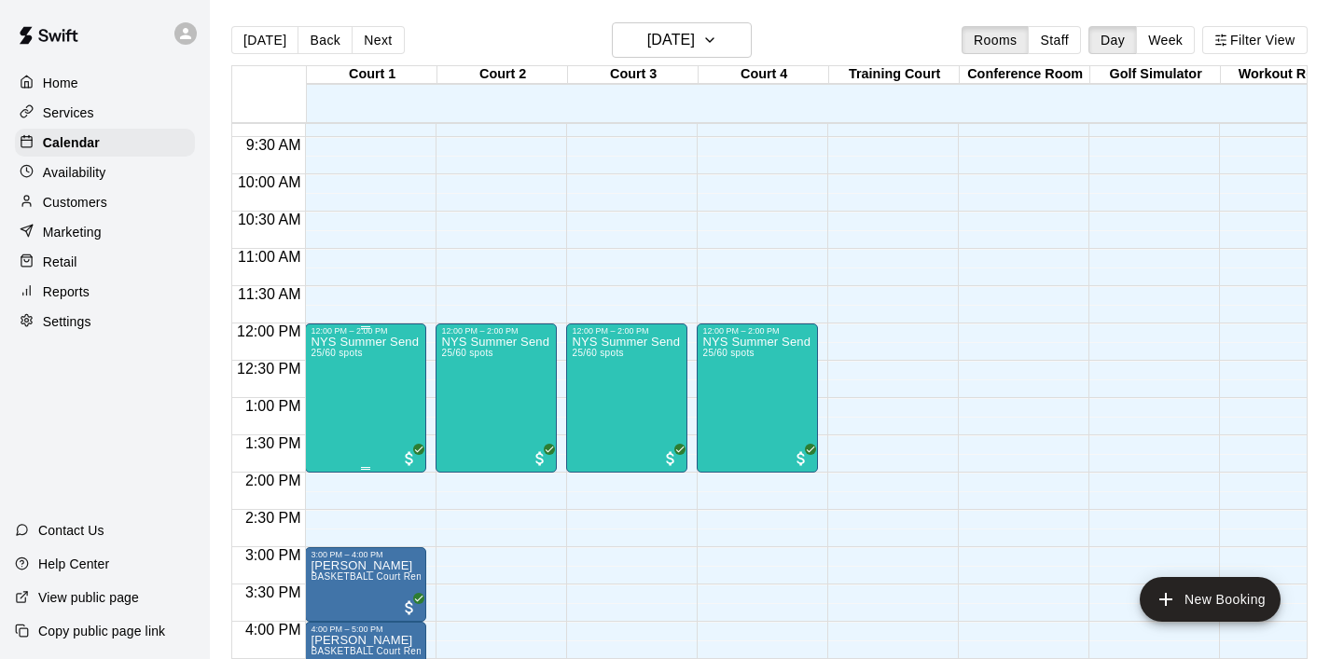
click at [367, 385] on div "NYS Summer Send Off 3v3 - Boys [DEMOGRAPHIC_DATA] 25/60 spots" at bounding box center [366, 665] width 110 height 659
click at [337, 398] on img "edit" at bounding box center [330, 400] width 21 height 21
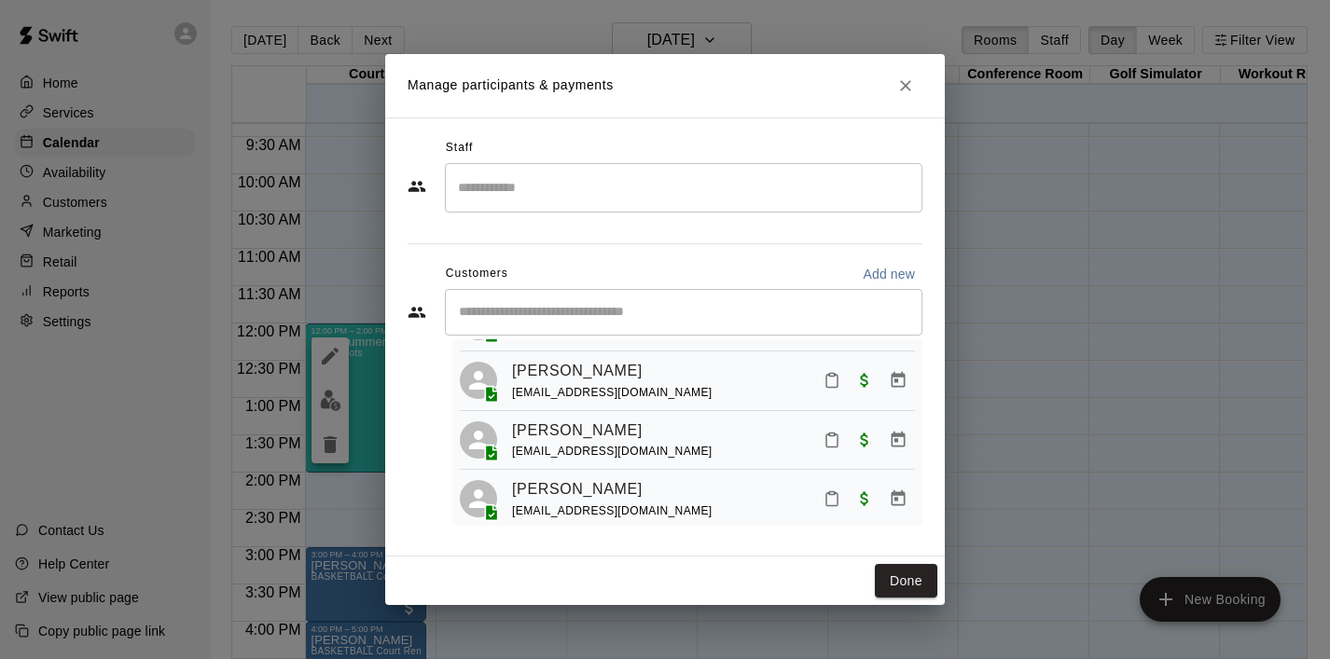
scroll to position [707, 0]
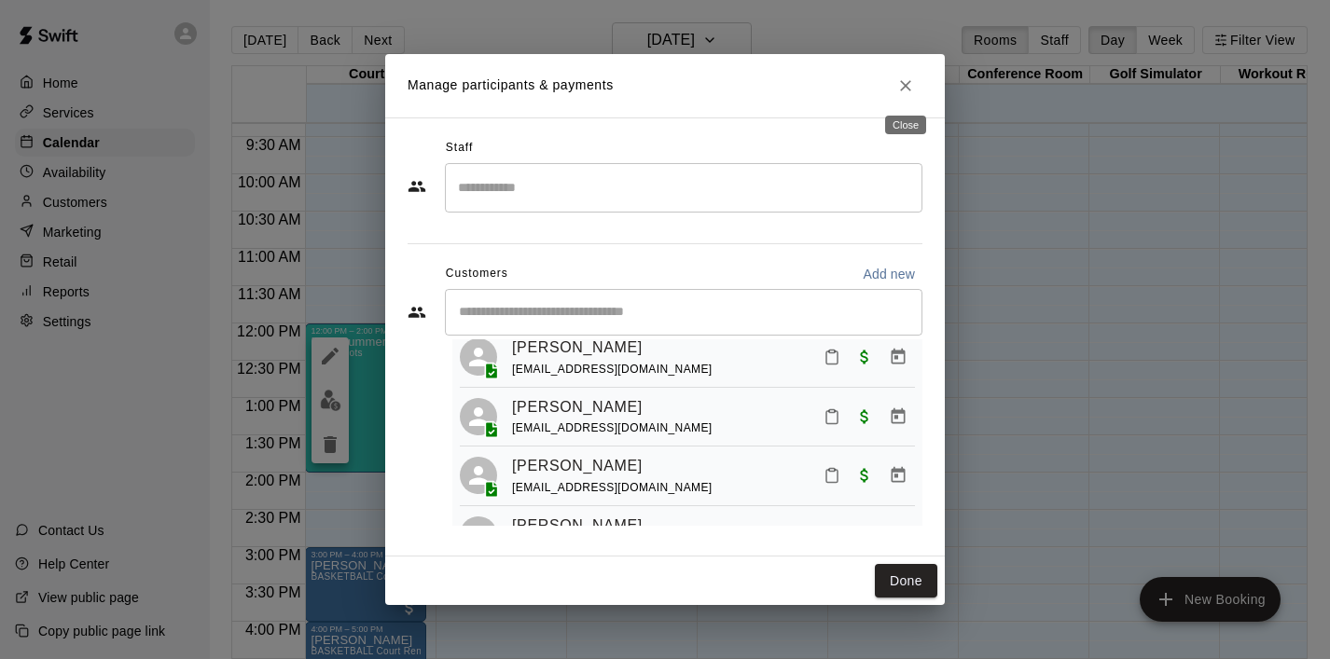
click at [912, 89] on icon "Close" at bounding box center [905, 85] width 19 height 19
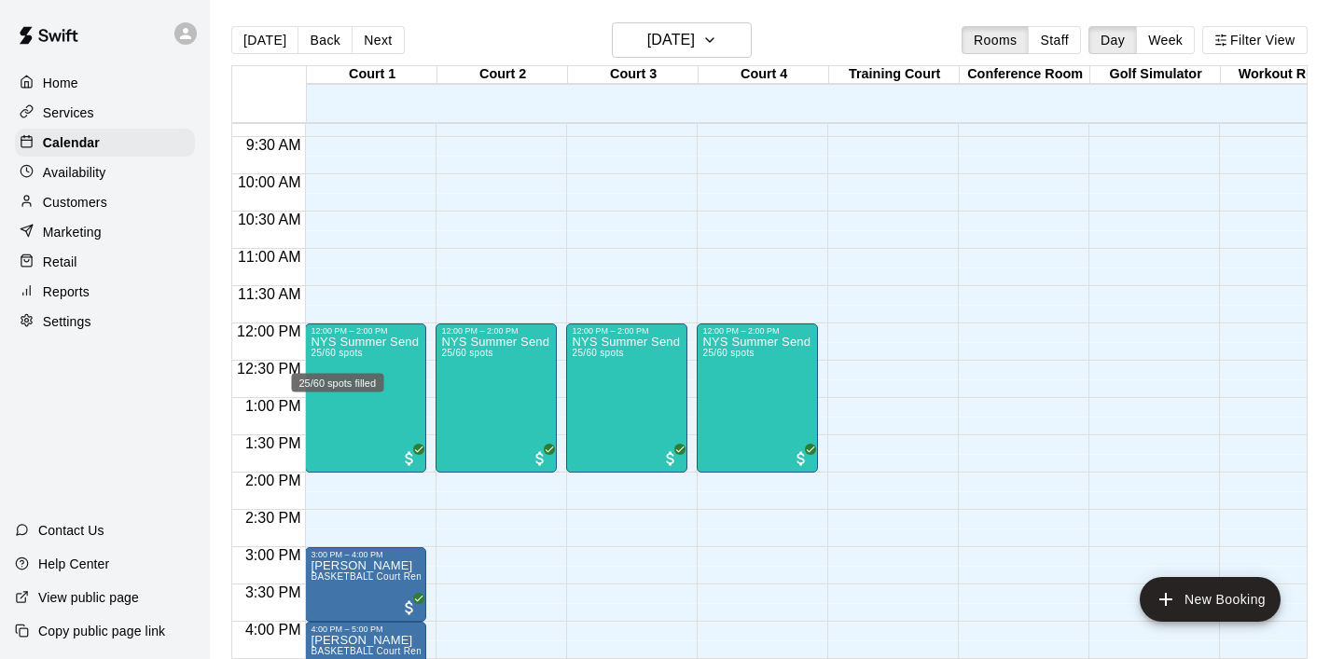
click at [350, 370] on div "25/60 spots filled" at bounding box center [338, 378] width 96 height 34
click at [395, 376] on div at bounding box center [665, 329] width 1330 height 659
click at [395, 376] on div "NYS Summer Send Off 3v3 - Boys [DEMOGRAPHIC_DATA] 25/60 spots" at bounding box center [366, 665] width 110 height 659
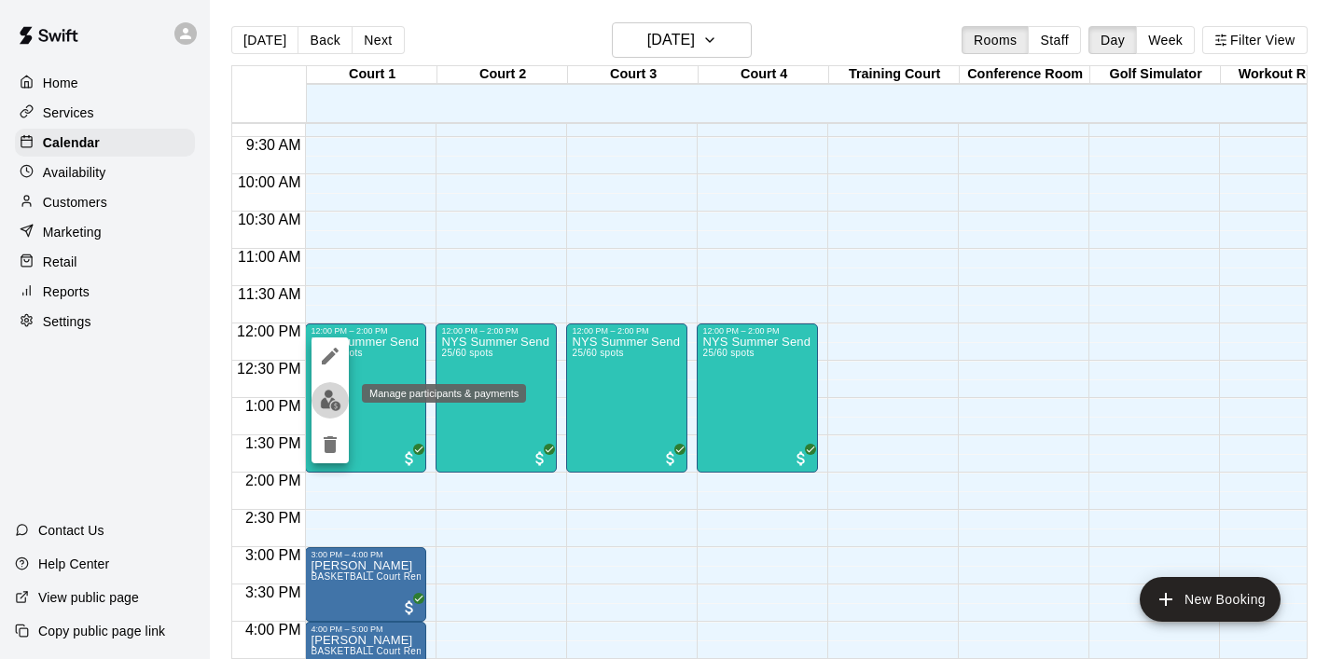
click at [331, 403] on img "edit" at bounding box center [330, 400] width 21 height 21
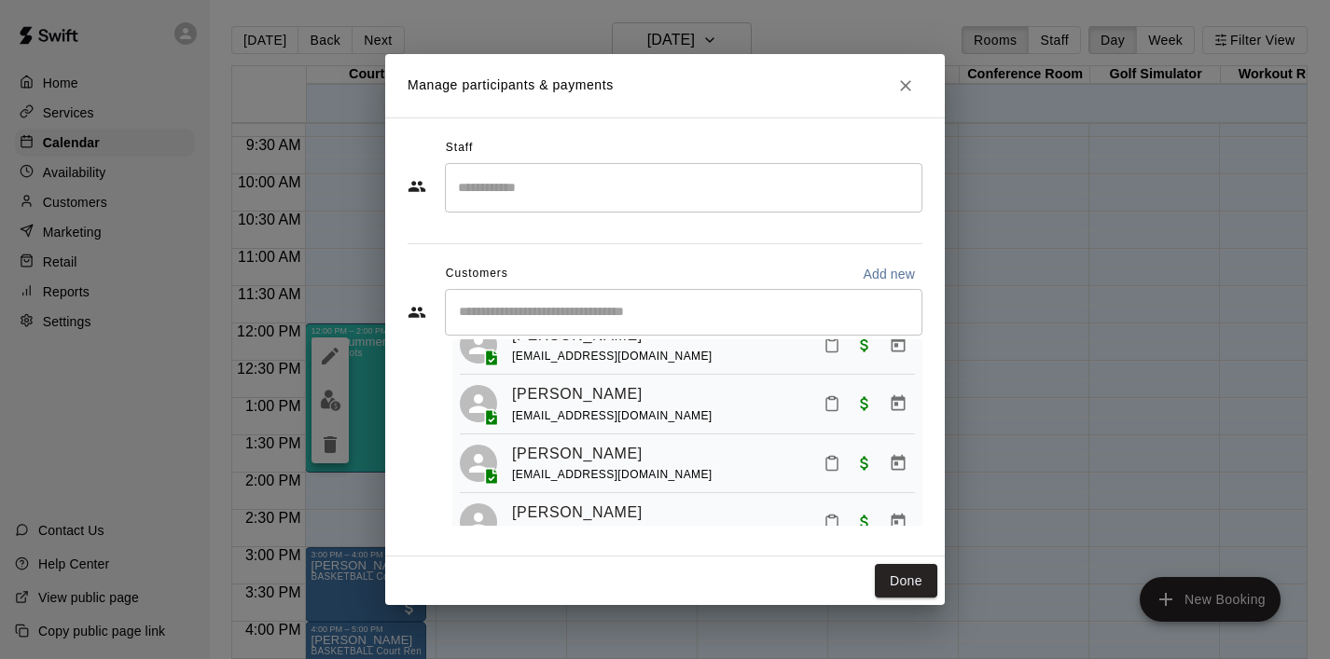
scroll to position [543, 0]
drag, startPoint x: 635, startPoint y: 429, endPoint x: 511, endPoint y: 428, distance: 124.0
click at [511, 425] on div "[PERSON_NAME] [EMAIL_ADDRESS][DOMAIN_NAME]" at bounding box center [687, 403] width 455 height 44
copy span "[EMAIL_ADDRESS][DOMAIN_NAME]"
click at [175, 320] on div "Manage participants & payments Staff ​ Customers Add new ​ 25 customers (Capaci…" at bounding box center [665, 329] width 1330 height 659
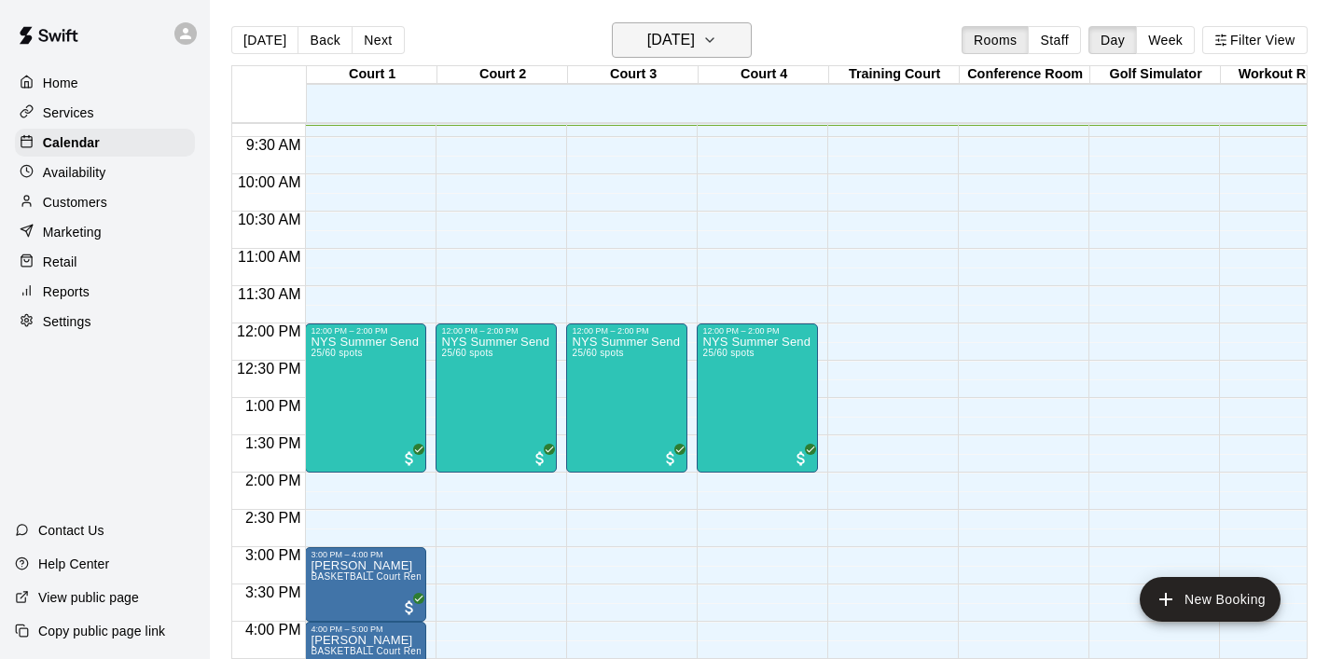
click at [713, 42] on icon "button" at bounding box center [709, 40] width 7 height 4
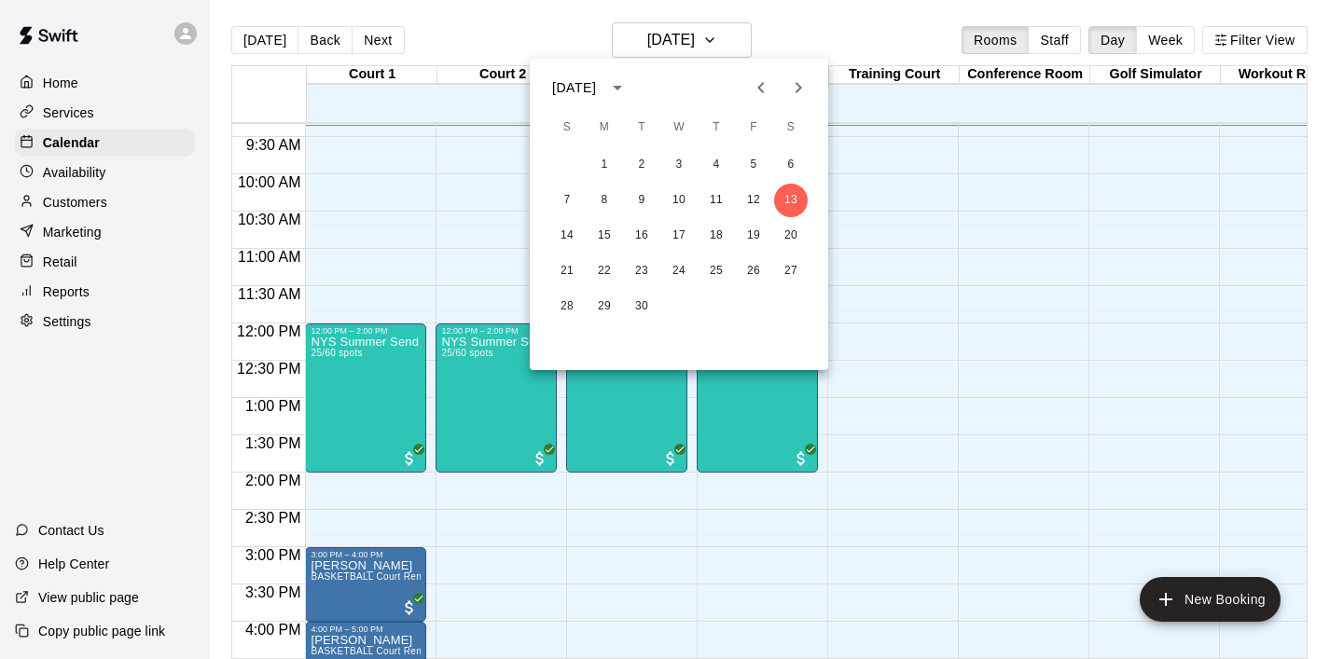
click at [798, 86] on icon "Next month" at bounding box center [799, 87] width 7 height 11
click at [788, 167] on button "4" at bounding box center [791, 165] width 34 height 34
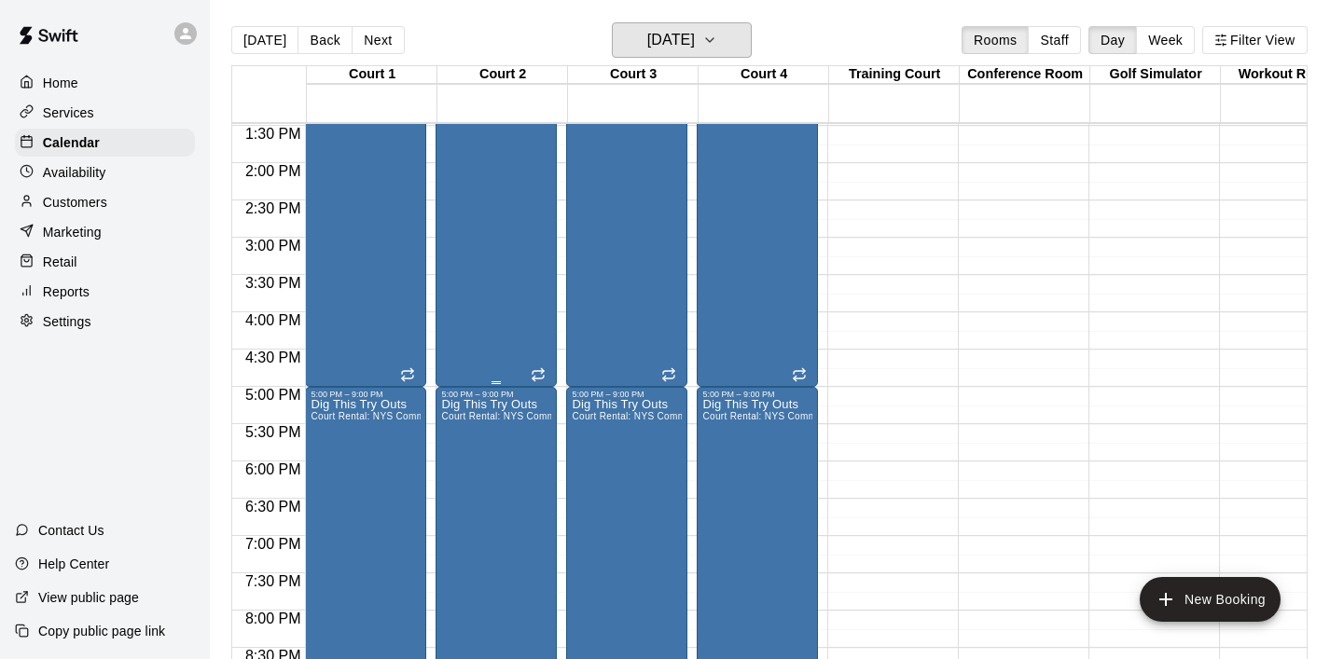
scroll to position [1026, 0]
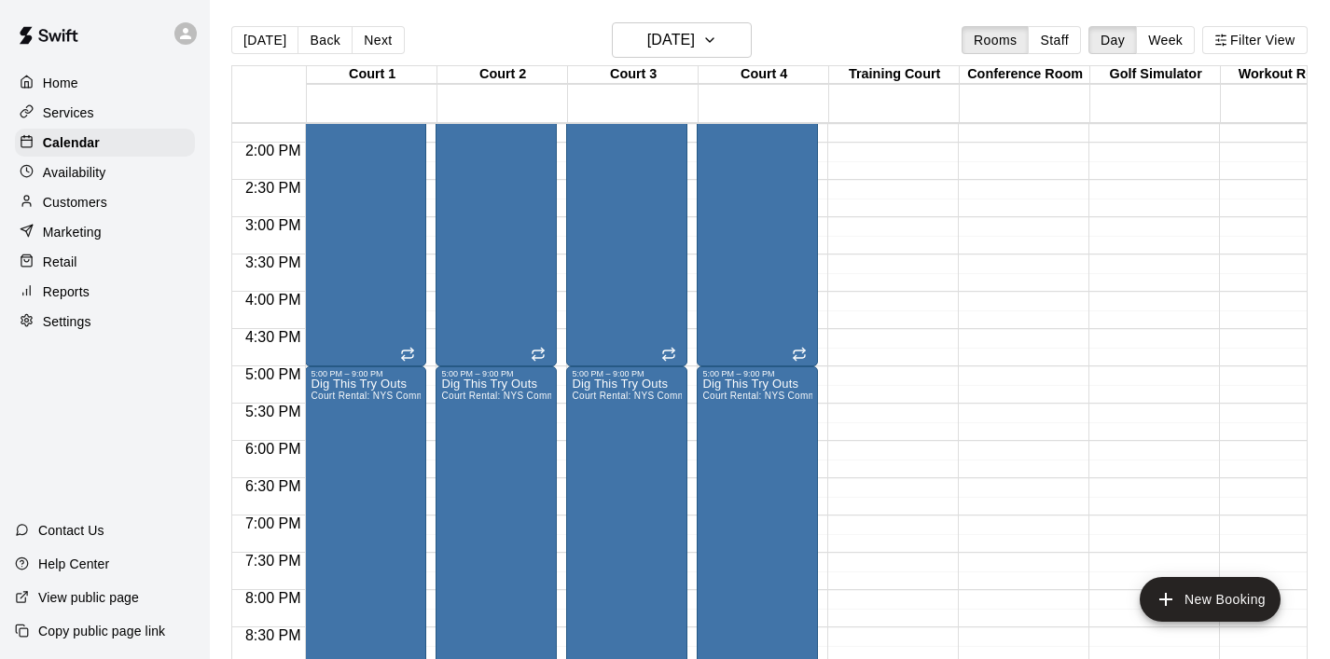
click at [67, 77] on p "Home" at bounding box center [60, 83] width 35 height 19
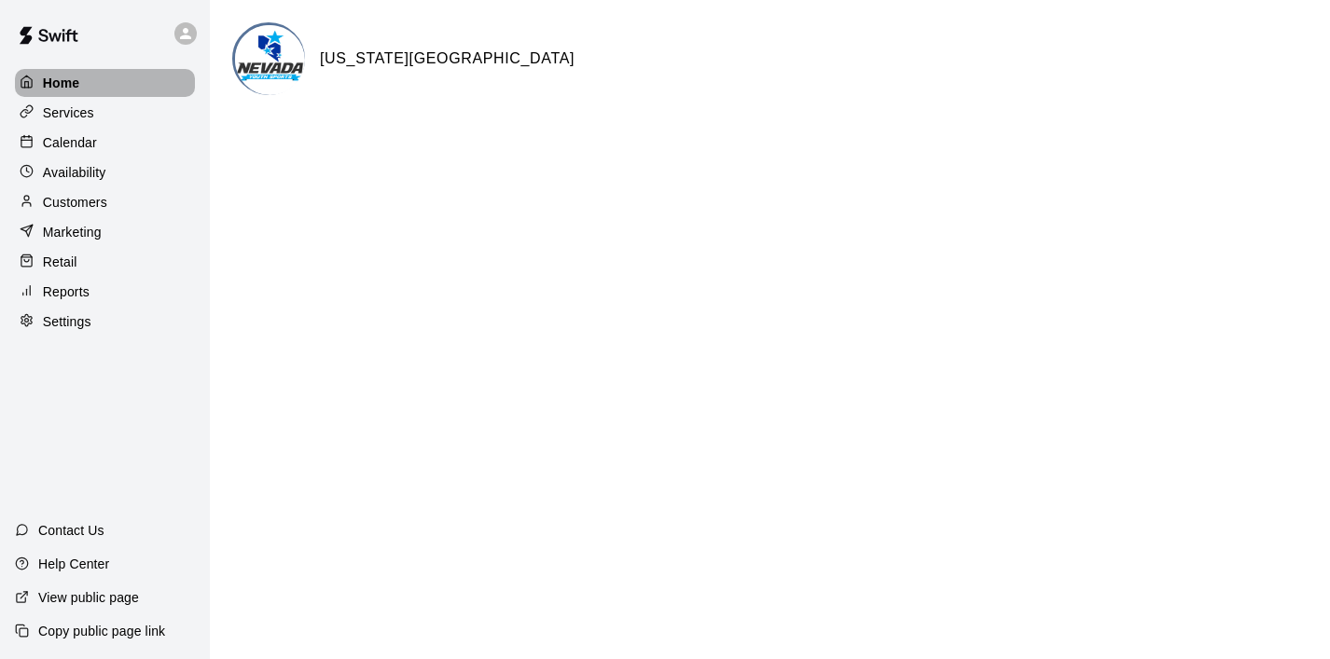
click at [74, 78] on p "Home" at bounding box center [61, 83] width 37 height 19
click at [65, 85] on p "Home" at bounding box center [61, 83] width 37 height 19
